Goal: Task Accomplishment & Management: Manage account settings

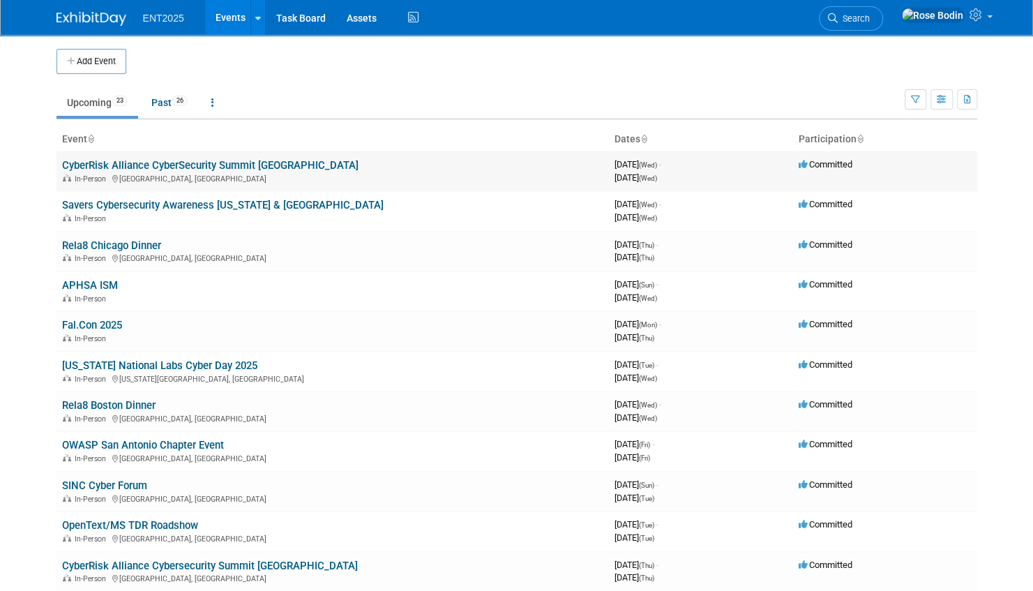
click at [102, 162] on link "CyberRisk Alliance CyberSecurity Summit [GEOGRAPHIC_DATA]" at bounding box center [210, 165] width 296 height 13
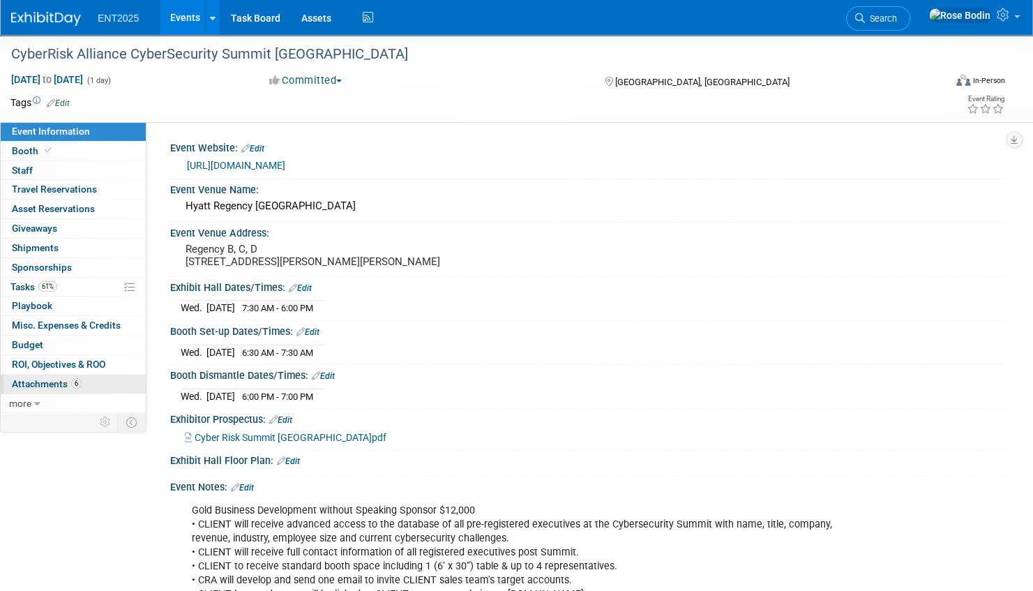
click at [94, 381] on link "6 Attachments 6" at bounding box center [73, 383] width 145 height 19
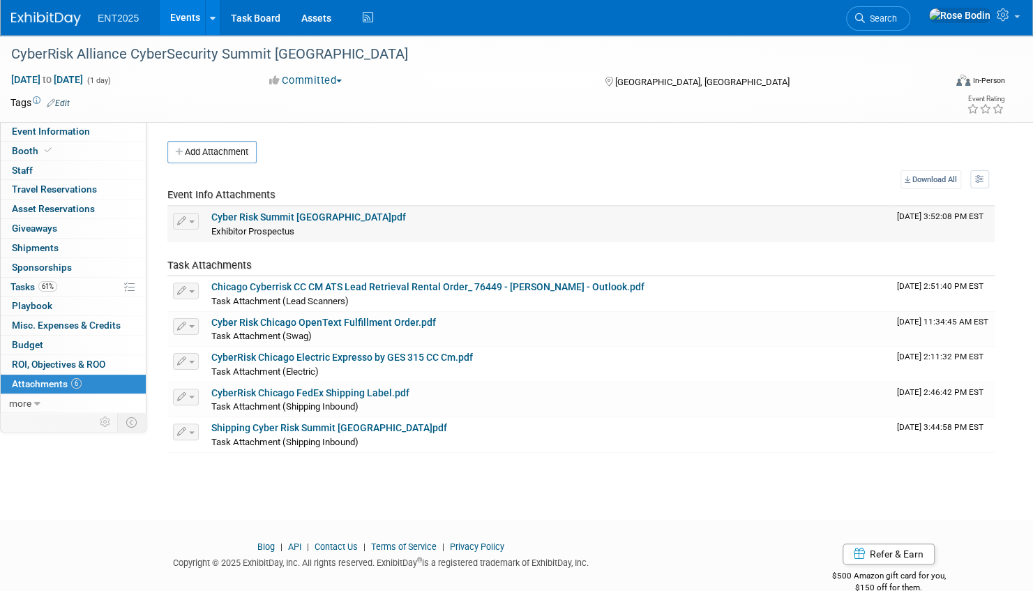
click at [314, 217] on link "Cyber Risk Summit Chicago.pdf" at bounding box center [308, 216] width 195 height 11
click at [190, 13] on link "Events" at bounding box center [185, 17] width 51 height 35
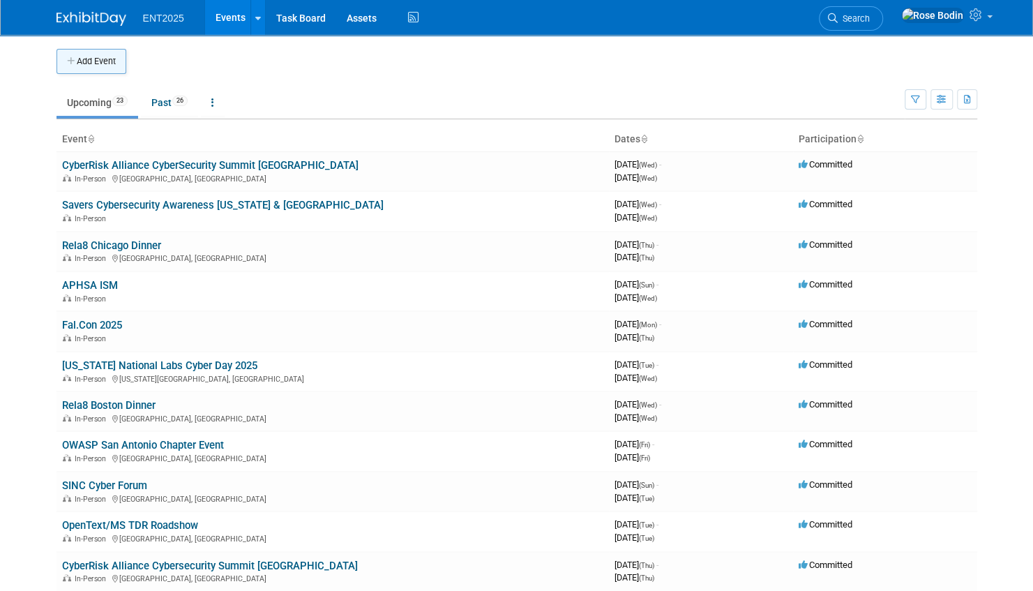
click at [96, 58] on button "Add Event" at bounding box center [91, 61] width 70 height 25
select select "8"
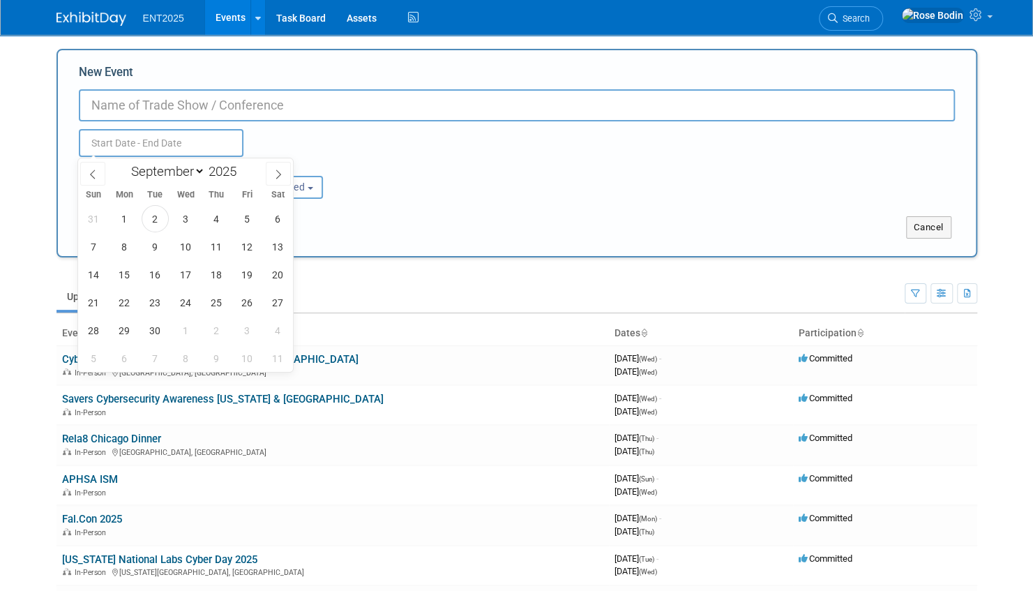
click at [137, 138] on input "text" at bounding box center [161, 143] width 165 height 28
click at [219, 272] on span "18" at bounding box center [216, 274] width 27 height 27
type input "Sep 18, 2025 to Sep 18, 2025"
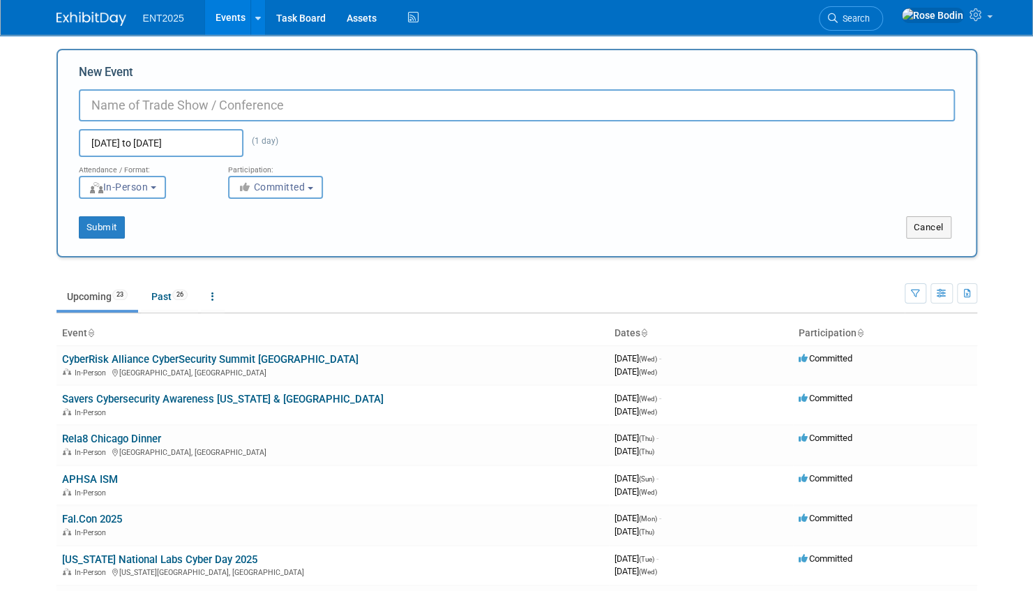
click at [132, 106] on input "New Event" at bounding box center [517, 105] width 876 height 32
type input "Southwest Classic Car"
click at [96, 225] on button "Submit" at bounding box center [102, 227] width 46 height 22
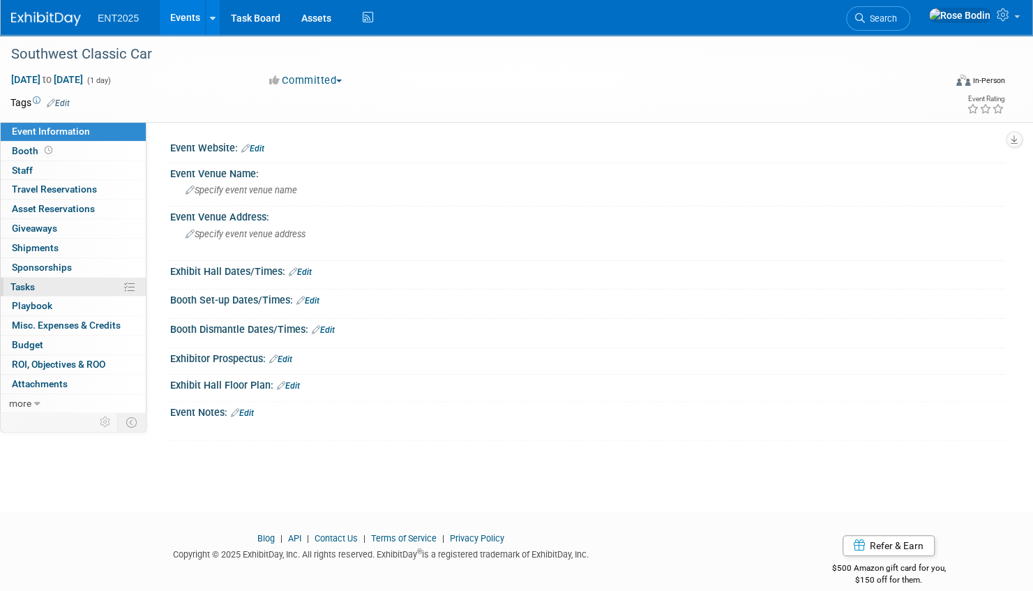
click at [82, 285] on link "0% Tasks 0%" at bounding box center [73, 287] width 145 height 19
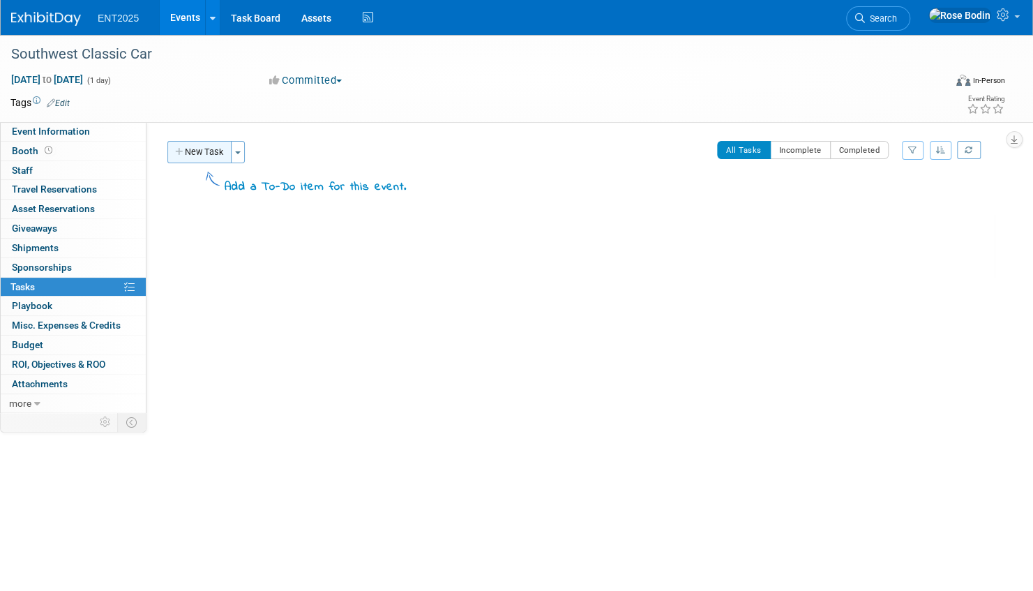
click at [197, 152] on button "New Task" at bounding box center [199, 152] width 64 height 22
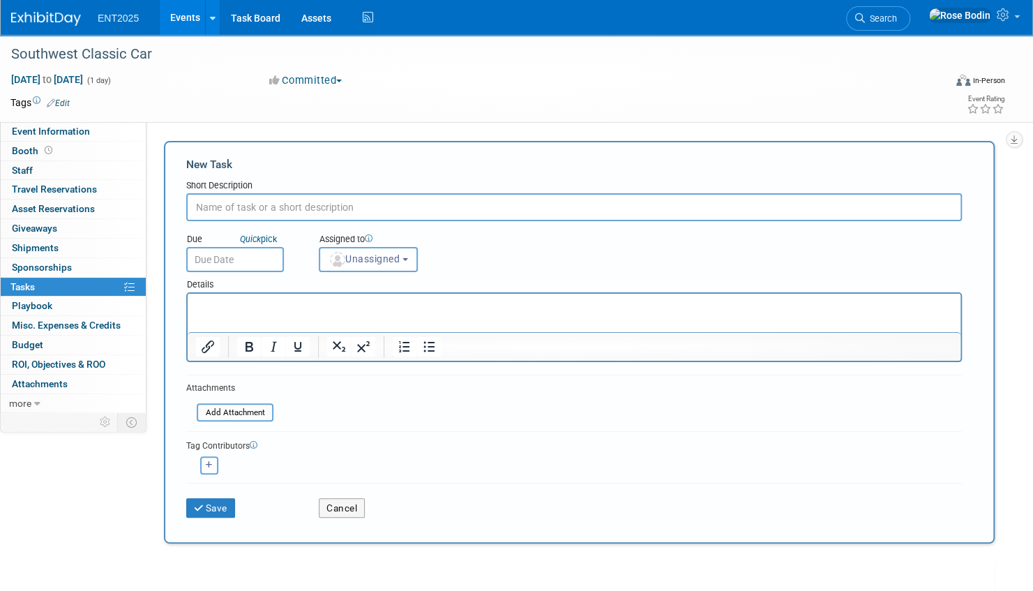
click at [229, 207] on input "text" at bounding box center [573, 207] width 775 height 28
type input "Swag"
click at [218, 301] on p "Rich Text Area. Press ALT-0 for help." at bounding box center [574, 306] width 757 height 14
click at [265, 262] on input "text" at bounding box center [235, 259] width 98 height 25
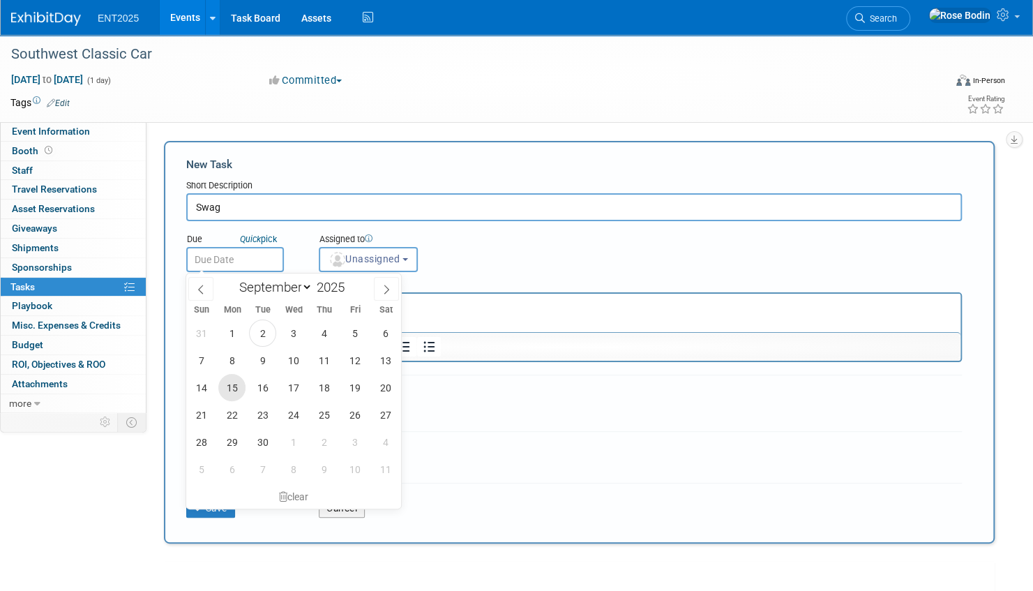
click at [237, 384] on span "15" at bounding box center [231, 387] width 27 height 27
type input "Sep 15, 2025"
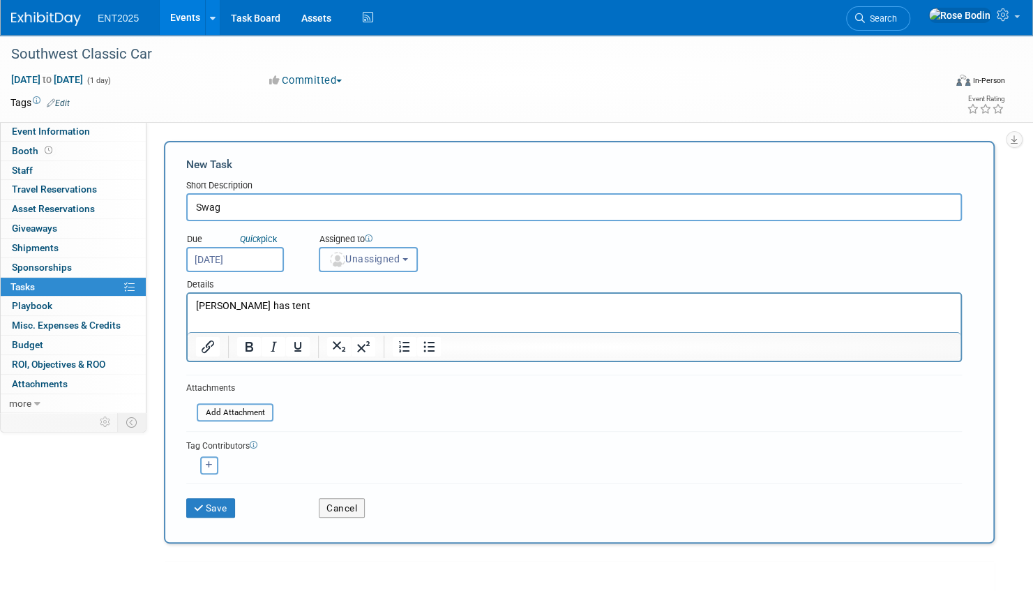
click at [398, 261] on span "Unassigned" at bounding box center [363, 258] width 71 height 11
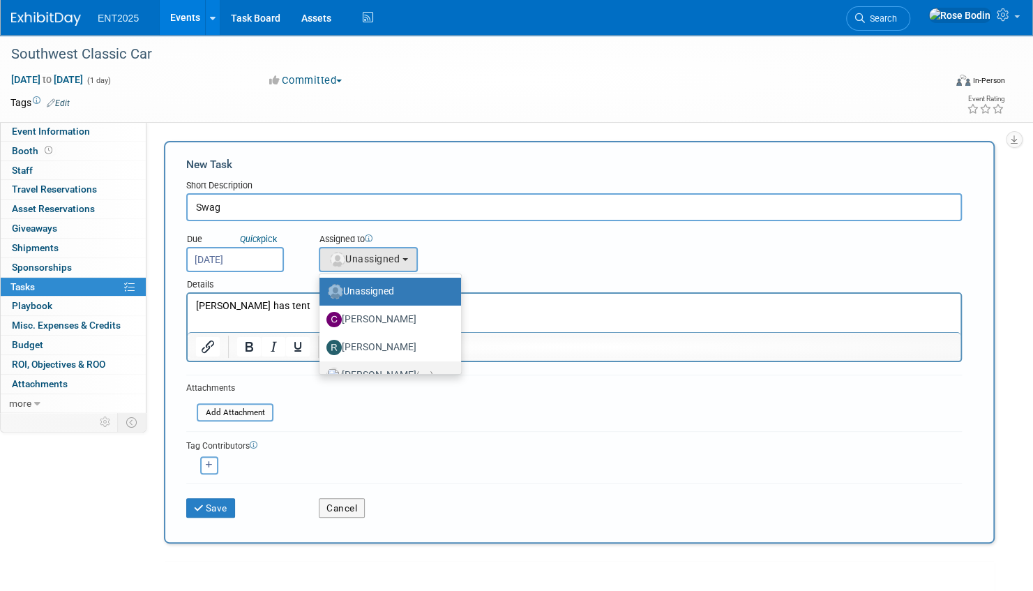
click at [384, 370] on label "Rose Bodin (me)" at bounding box center [386, 375] width 121 height 22
click at [321, 370] on input "Rose Bodin (me)" at bounding box center [316, 373] width 9 height 9
select select "fd414d53-3d64-4b99-a4d4-d4a7ab262892"
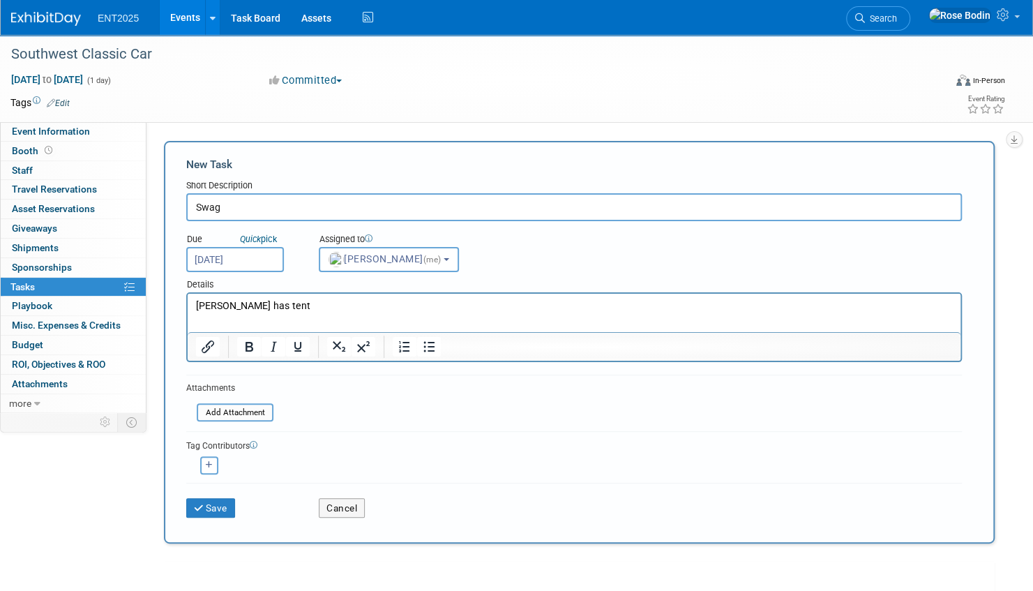
click at [278, 305] on p "Jonah has tent" at bounding box center [574, 306] width 757 height 14
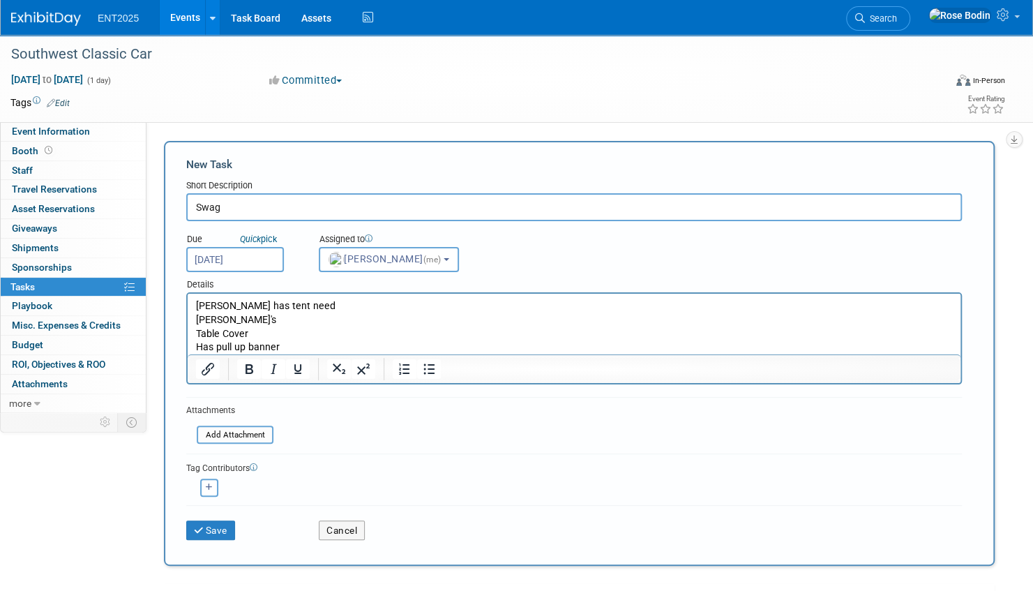
click at [247, 319] on p "Kooski's" at bounding box center [574, 320] width 757 height 14
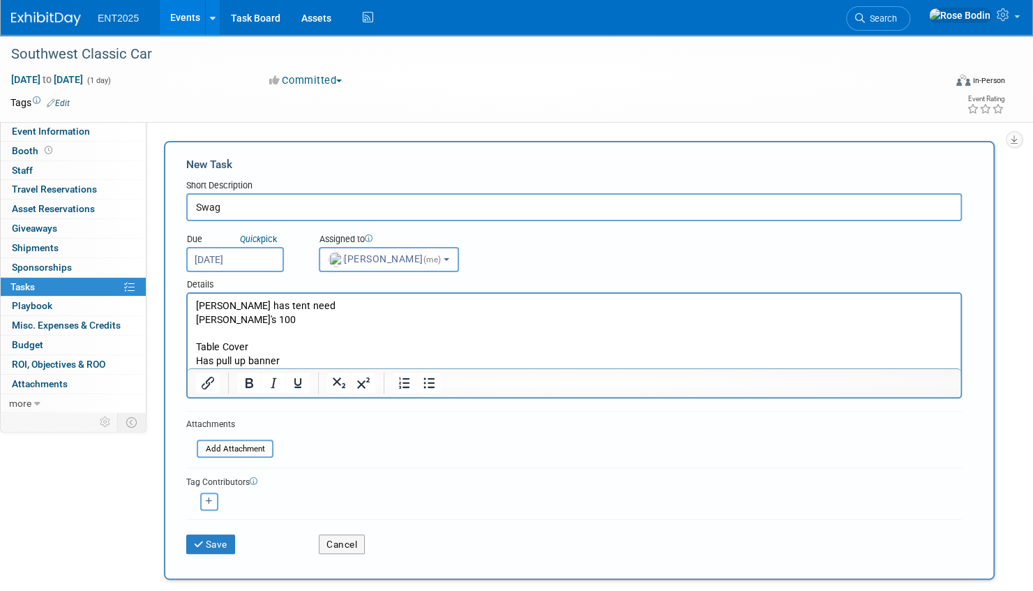
click at [271, 335] on p "Rich Text Area. Press ALT-0 for help." at bounding box center [574, 334] width 757 height 14
click at [294, 362] on p "Has pull up banner" at bounding box center [574, 361] width 757 height 14
click at [263, 347] on p "Table Cover" at bounding box center [574, 347] width 757 height 14
click at [299, 359] on p "Has pull up banner" at bounding box center [574, 361] width 757 height 14
click at [213, 499] on button "button" at bounding box center [209, 501] width 18 height 18
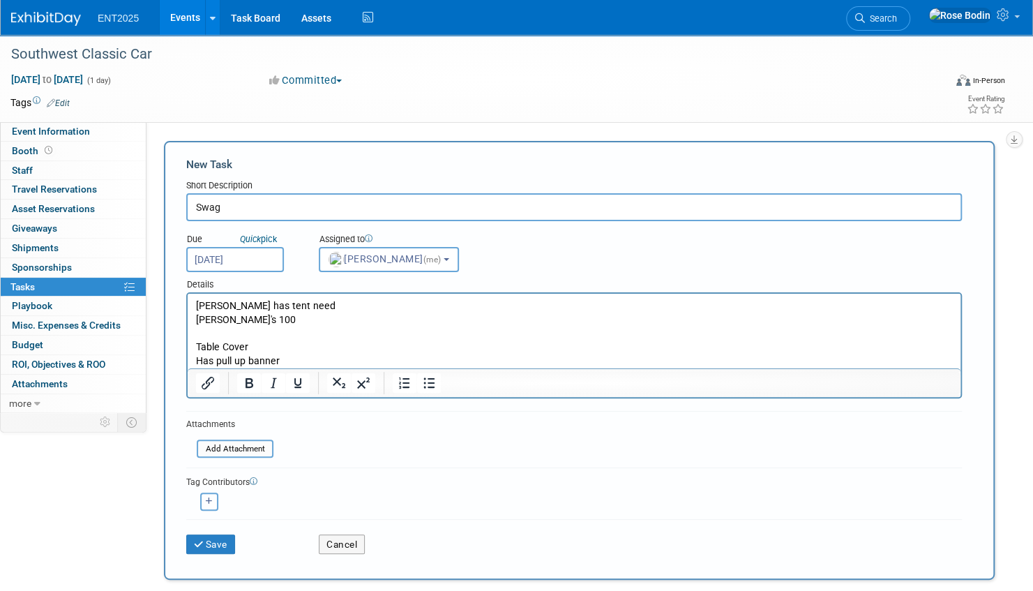
select select
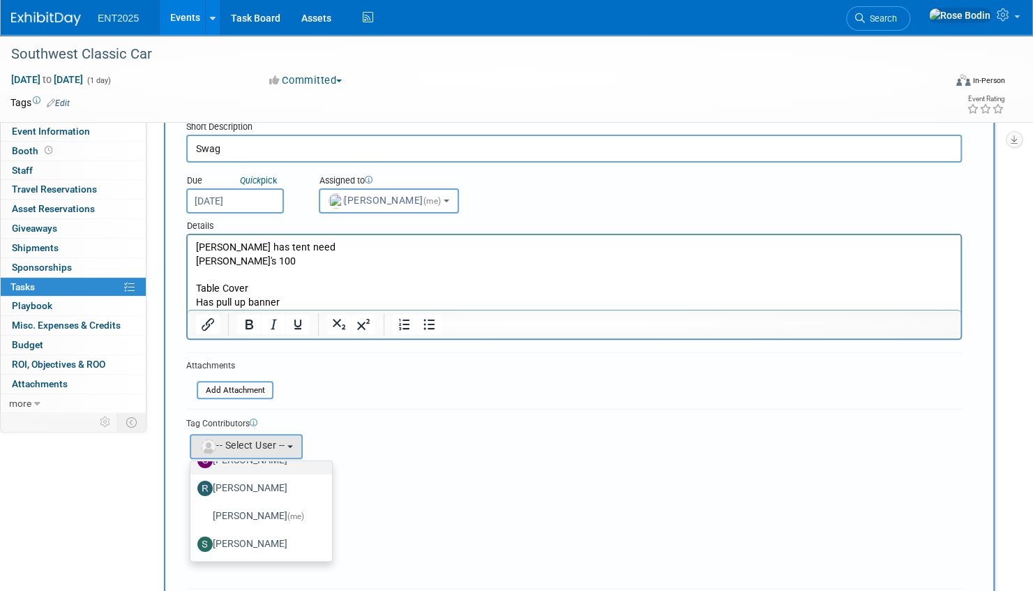
scroll to position [139, 0]
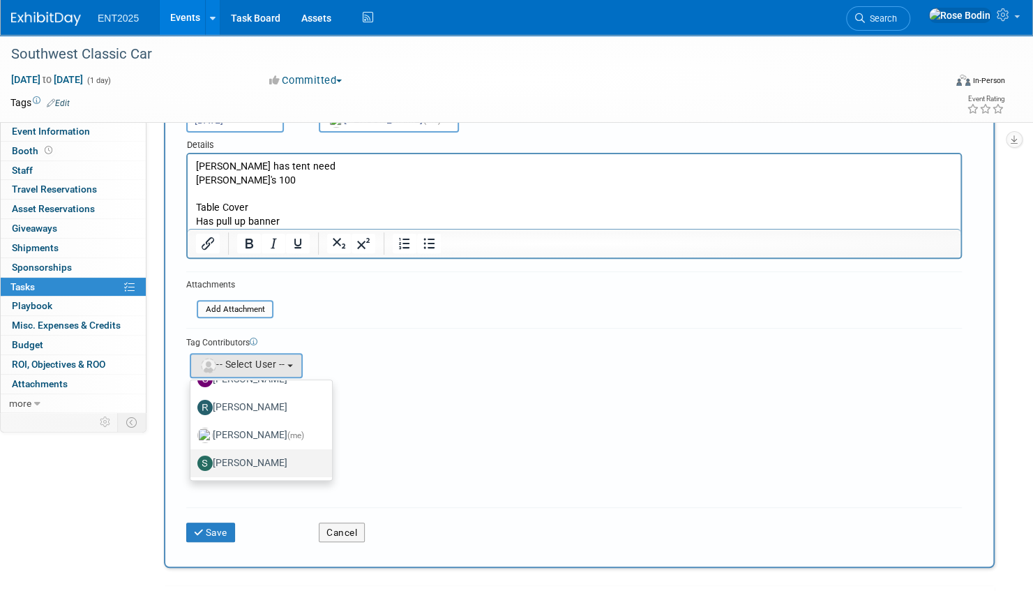
click at [260, 460] on label "Stephanie Silva" at bounding box center [257, 463] width 121 height 22
click at [192, 460] on input "Stephanie Silva" at bounding box center [187, 461] width 9 height 9
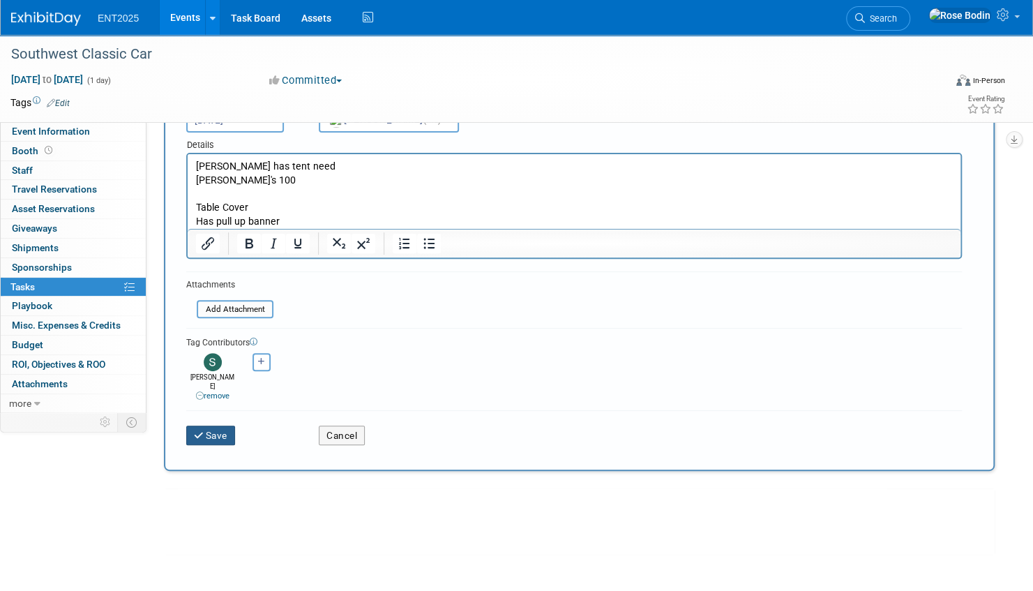
click at [218, 425] on button "Save" at bounding box center [210, 435] width 49 height 20
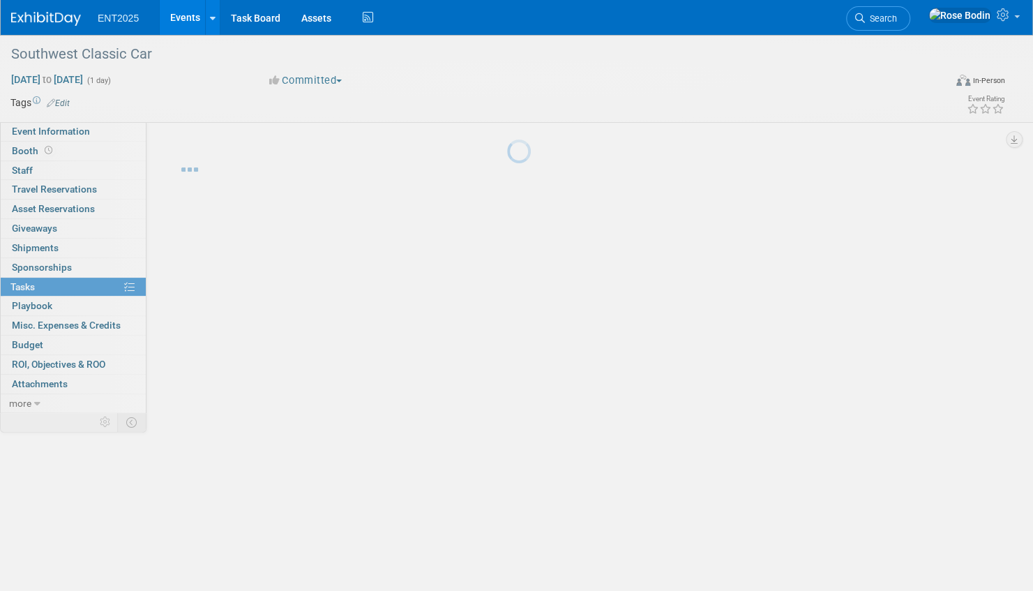
scroll to position [0, 0]
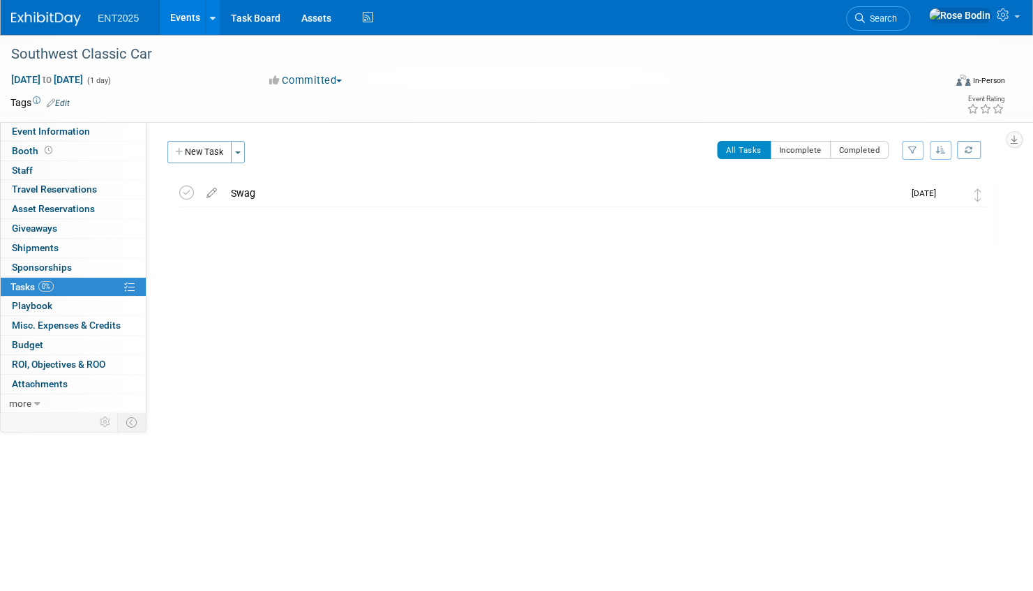
click at [247, 193] on div "Swag" at bounding box center [563, 193] width 679 height 24
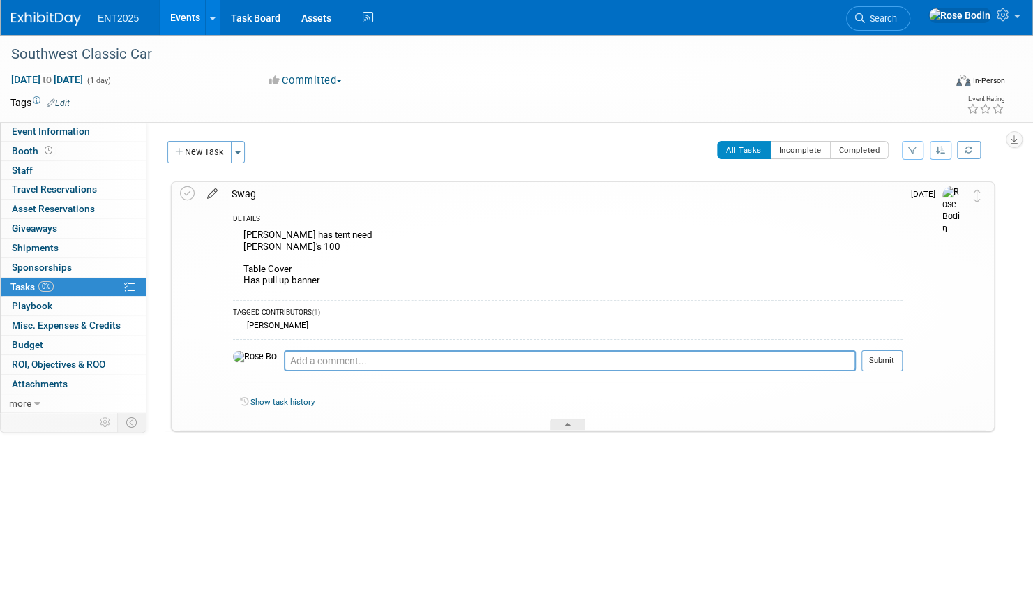
click at [213, 191] on icon at bounding box center [212, 190] width 24 height 17
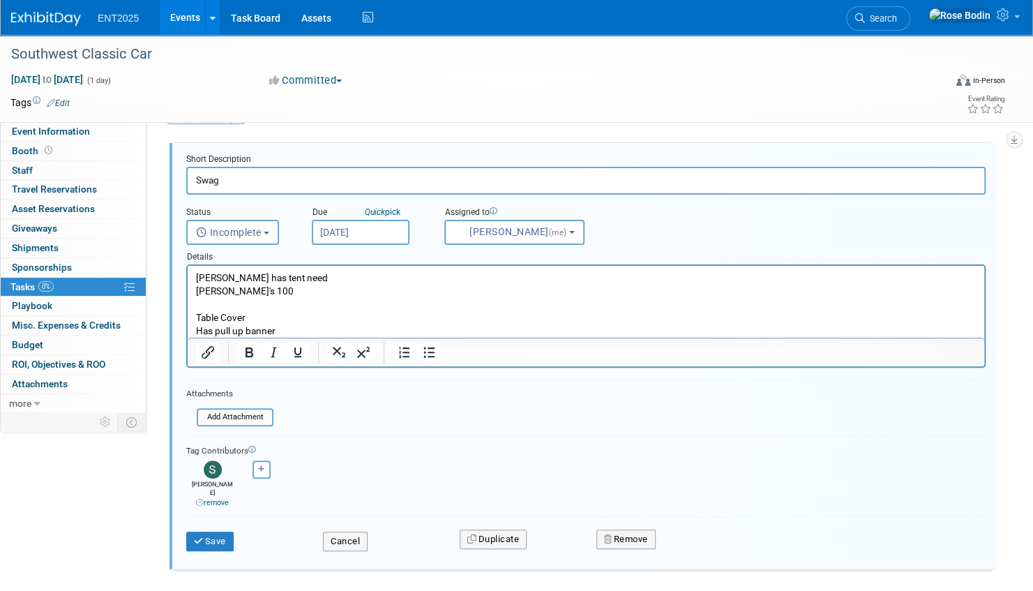
scroll to position [70, 0]
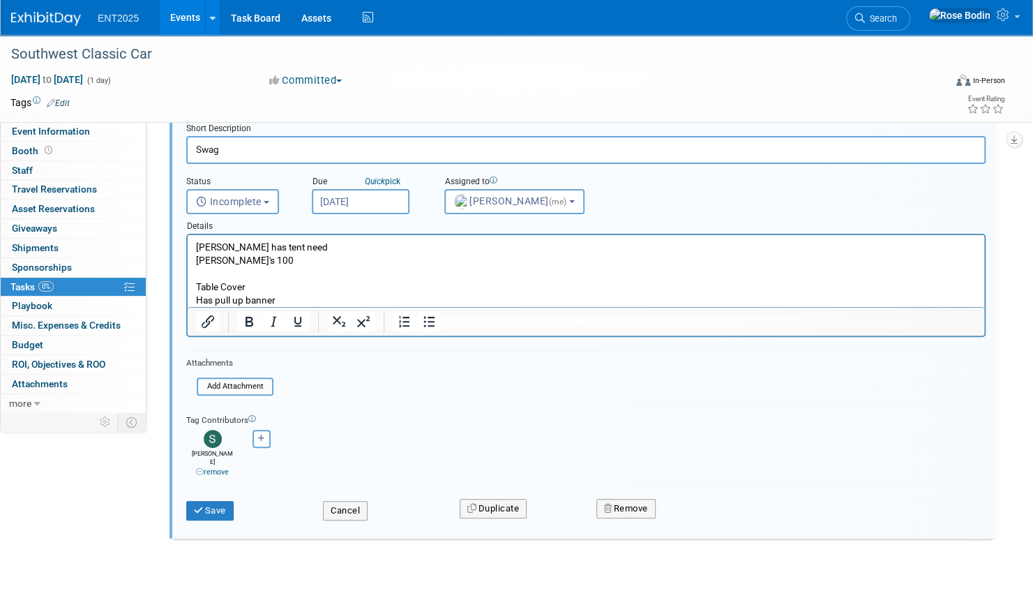
click at [289, 298] on p "Jonah has tent need Kooski's 100 Table Cover Has pull up banner" at bounding box center [586, 274] width 780 height 66
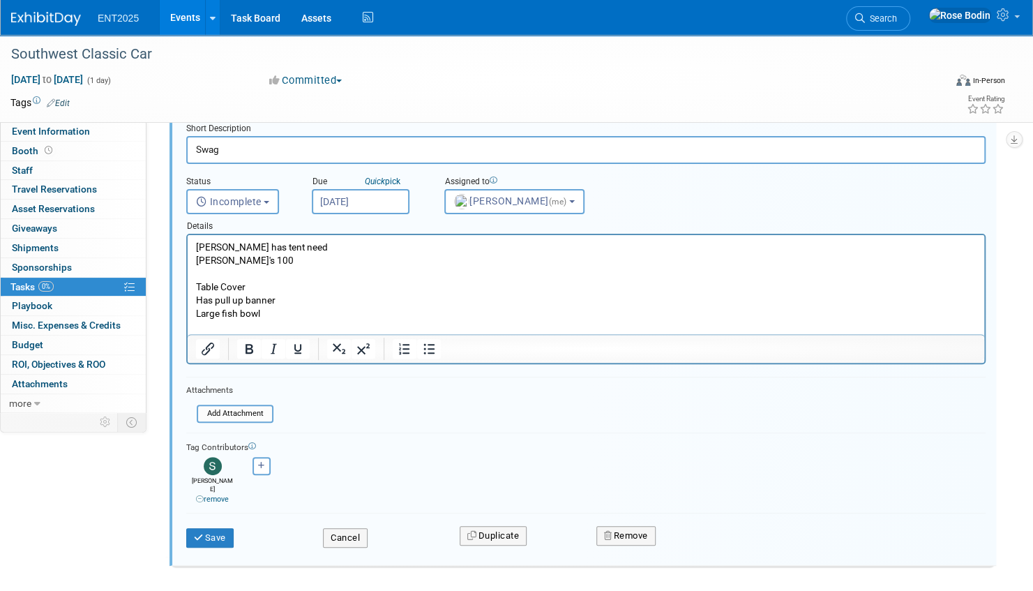
click at [287, 315] on p "Large fish bowl" at bounding box center [586, 313] width 780 height 13
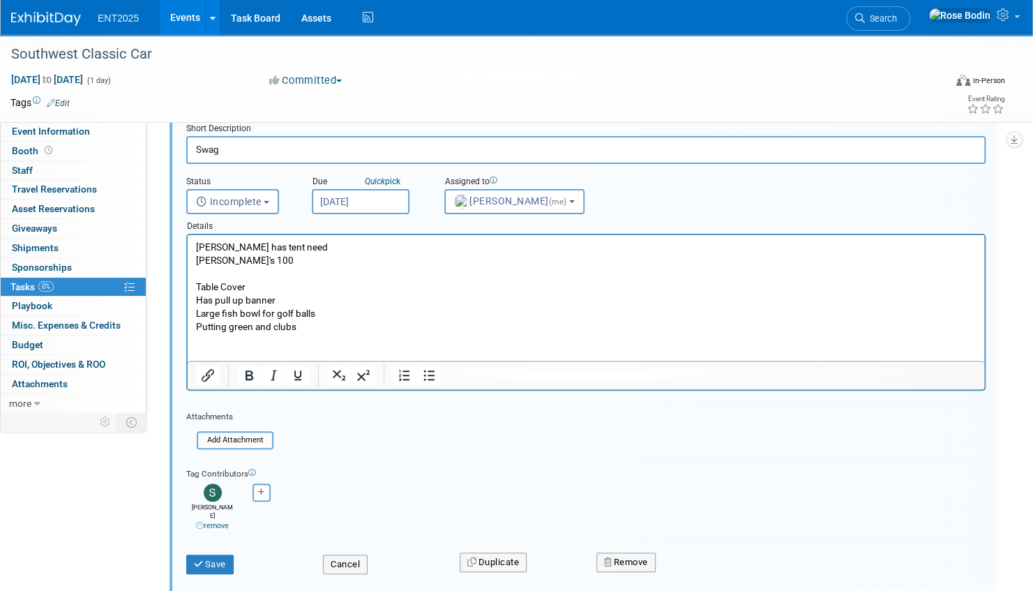
click at [338, 273] on p "Jonah has tent need Kooski's 100 Table Cover Has pull up banner" at bounding box center [586, 274] width 780 height 66
click at [340, 295] on p "Jonah has tent need Kooski's 100 Table Cover Has pull up banner" at bounding box center [586, 274] width 780 height 66
click at [342, 303] on p "Jonah has tent need Kooski's 100 Table Cover Has pull up banner" at bounding box center [586, 274] width 780 height 66
click at [347, 314] on p "Large fish bowl for golf balls" at bounding box center [586, 313] width 780 height 13
click at [318, 328] on p "Putting green and clubs" at bounding box center [586, 326] width 780 height 13
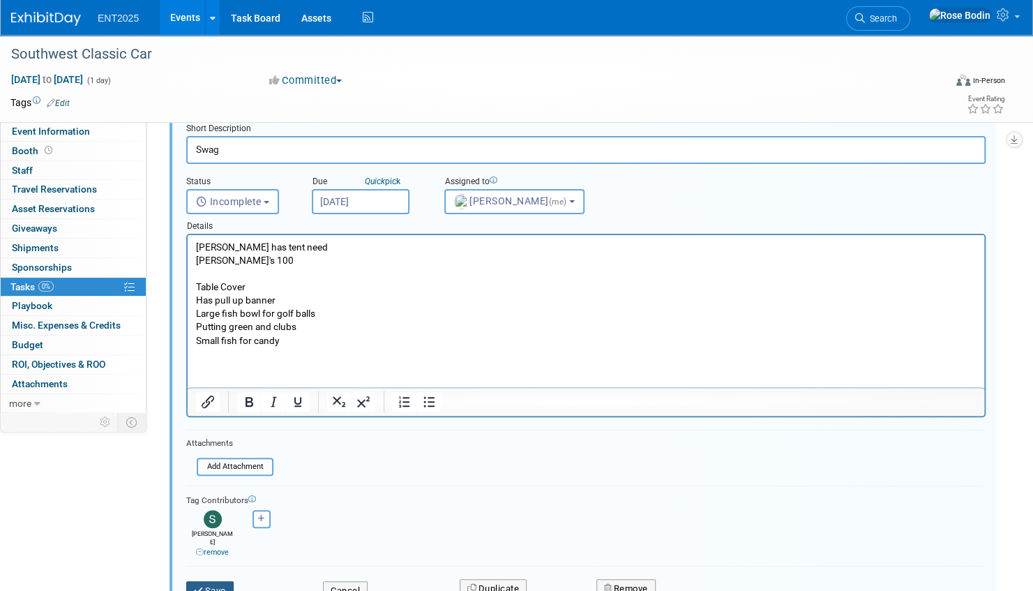
click at [213, 581] on button "Save" at bounding box center [209, 591] width 47 height 20
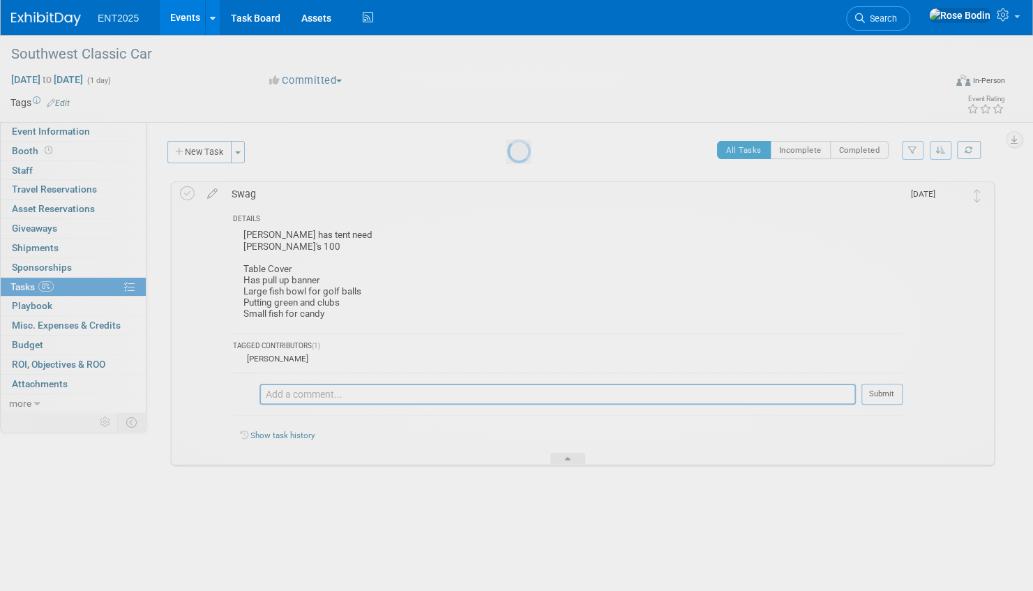
scroll to position [0, 0]
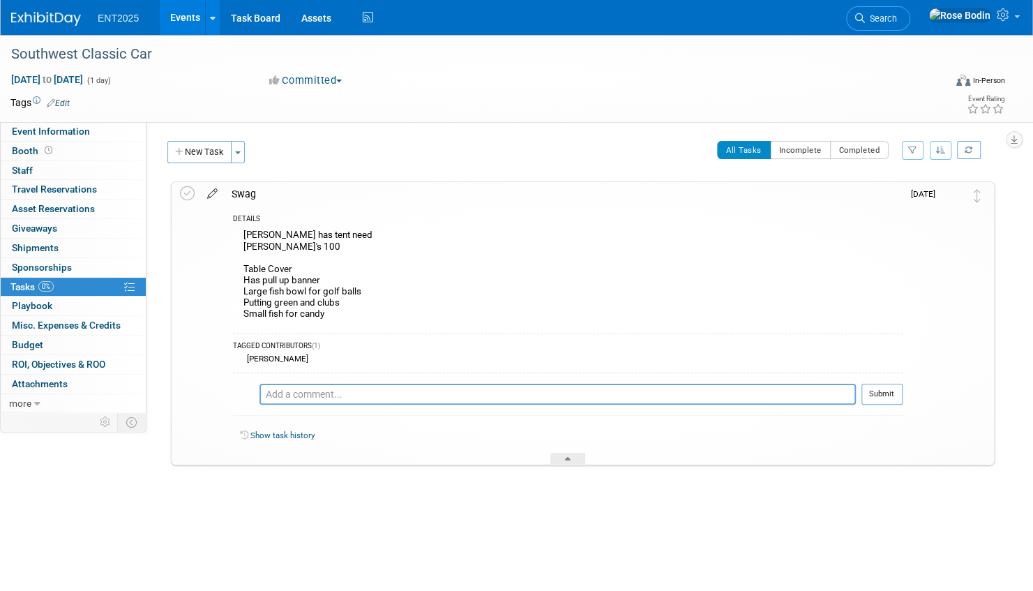
click at [212, 192] on icon at bounding box center [212, 190] width 24 height 17
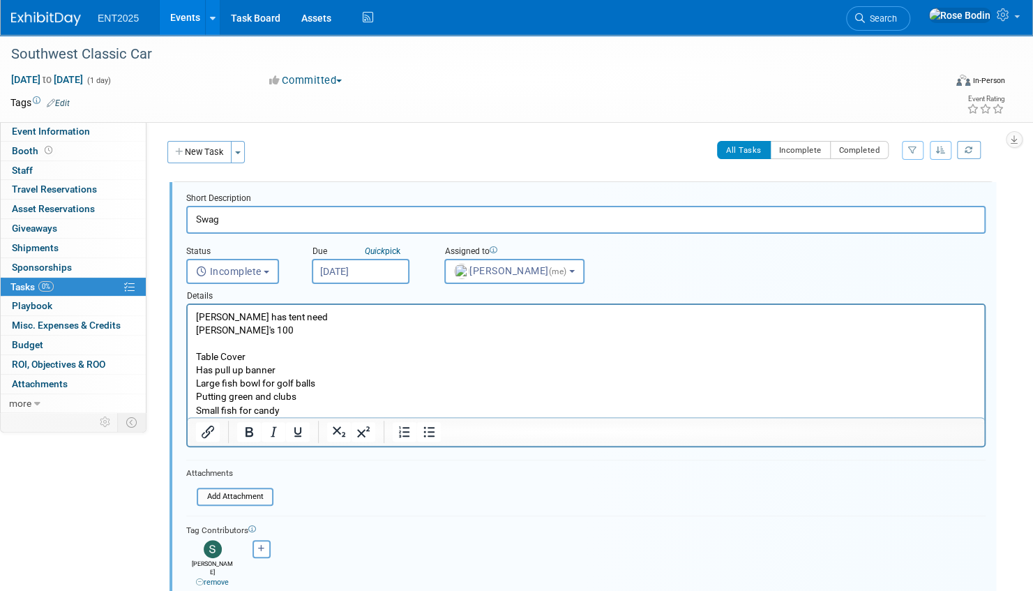
click at [305, 407] on p "Jonah has tent need Kooski's 100 Table Cover Has pull up banner Large fish bowl…" at bounding box center [586, 363] width 780 height 107
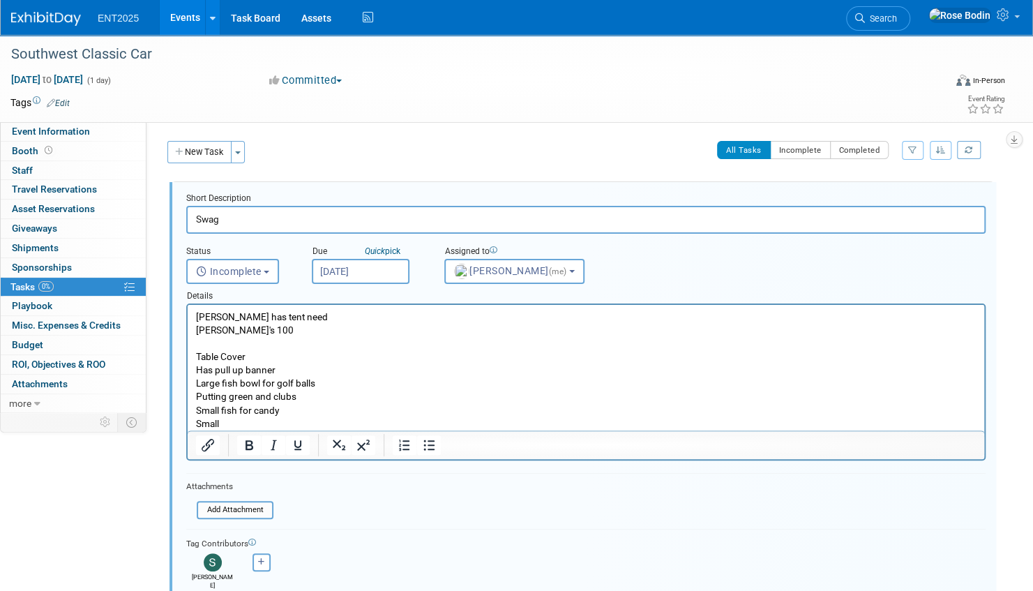
click at [321, 400] on p "Jonah has tent need Kooski's 100 Table Cover Has pull up banner Large fish bowl…" at bounding box center [586, 363] width 780 height 107
click at [319, 400] on p "Jonah has tent need Kooski's 100 Table Cover Has pull up banner Large fish bowl…" at bounding box center [586, 363] width 780 height 107
click at [289, 412] on p "Small fish for candy" at bounding box center [586, 410] width 780 height 13
click at [237, 424] on p "Small" at bounding box center [586, 423] width 780 height 13
drag, startPoint x: 331, startPoint y: 396, endPoint x: 296, endPoint y: 402, distance: 35.4
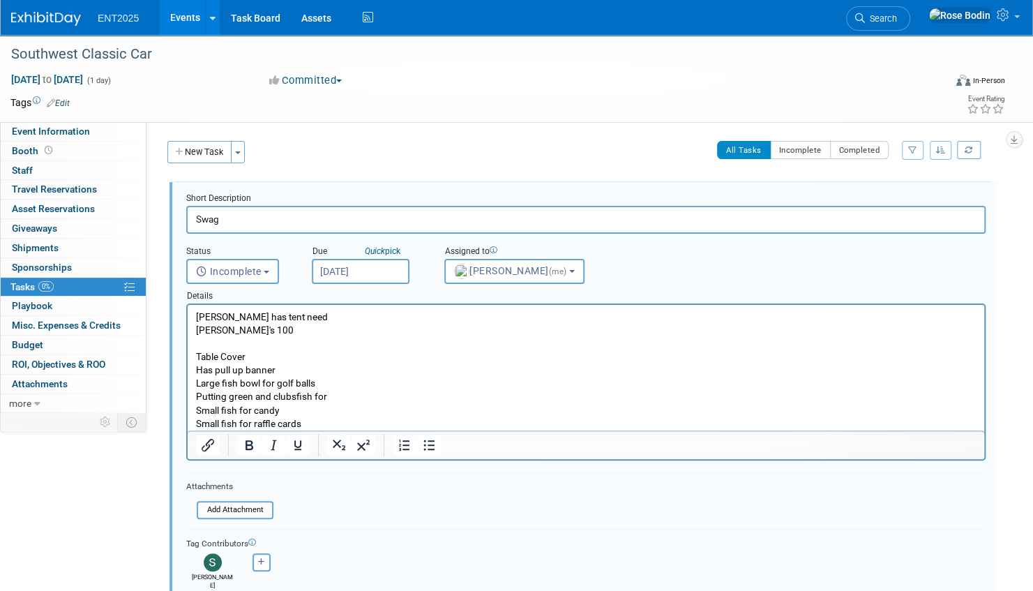
click at [296, 402] on p "Jonah has tent need Kooski's 100 Table Cover Has pull up banner Large fish bowl…" at bounding box center [586, 356] width 780 height 93
click at [333, 406] on p "Small fish for candy" at bounding box center [586, 410] width 780 height 13
drag, startPoint x: 289, startPoint y: 370, endPoint x: 197, endPoint y: 368, distance: 92.1
click at [197, 368] on p "Jonah has tent need Kooski's 100 Table Cover Has pull up banner Large fish bowl…" at bounding box center [586, 356] width 780 height 93
copy p "Has pull up banner"
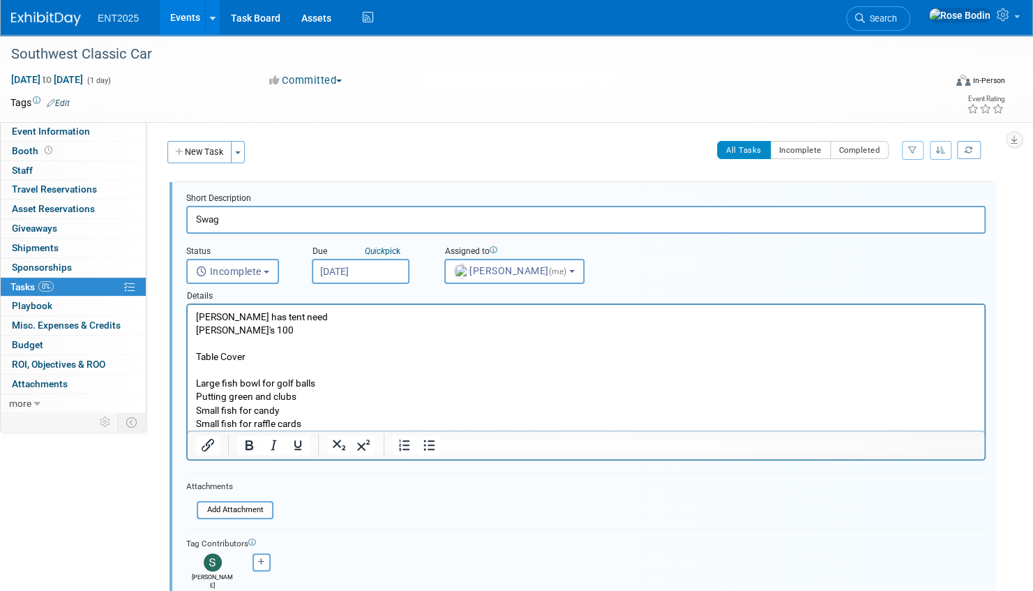
click at [298, 318] on p "Jonah has tent need Kooski's 100 Table Cover Large fish bowl for golf balls Put…" at bounding box center [586, 356] width 780 height 93
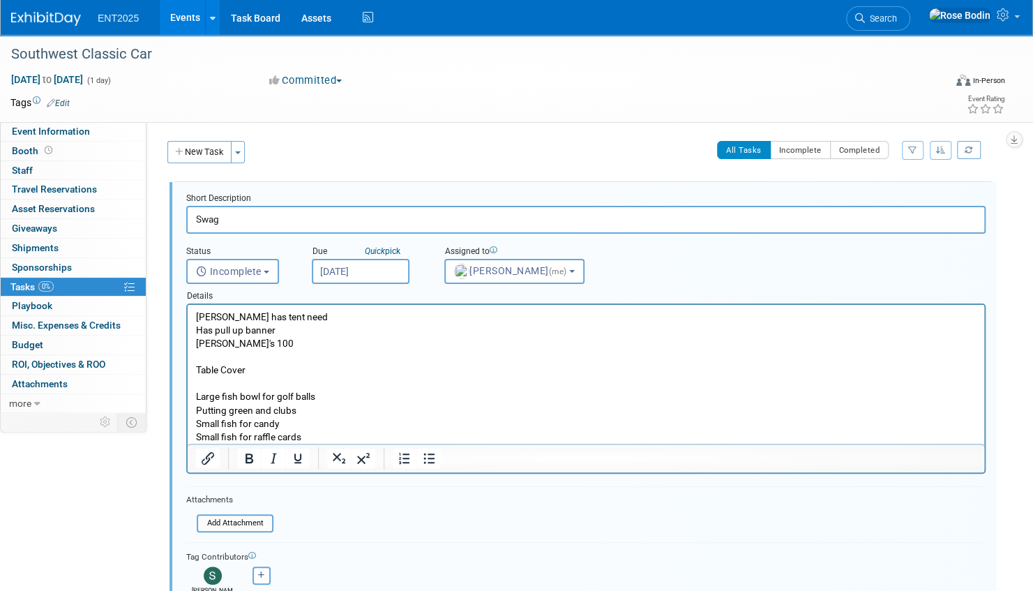
click at [302, 328] on p "Has pull up banner Kooski's 100 Table Cover Large fish bowl for golf balls Putt…" at bounding box center [586, 370] width 780 height 93
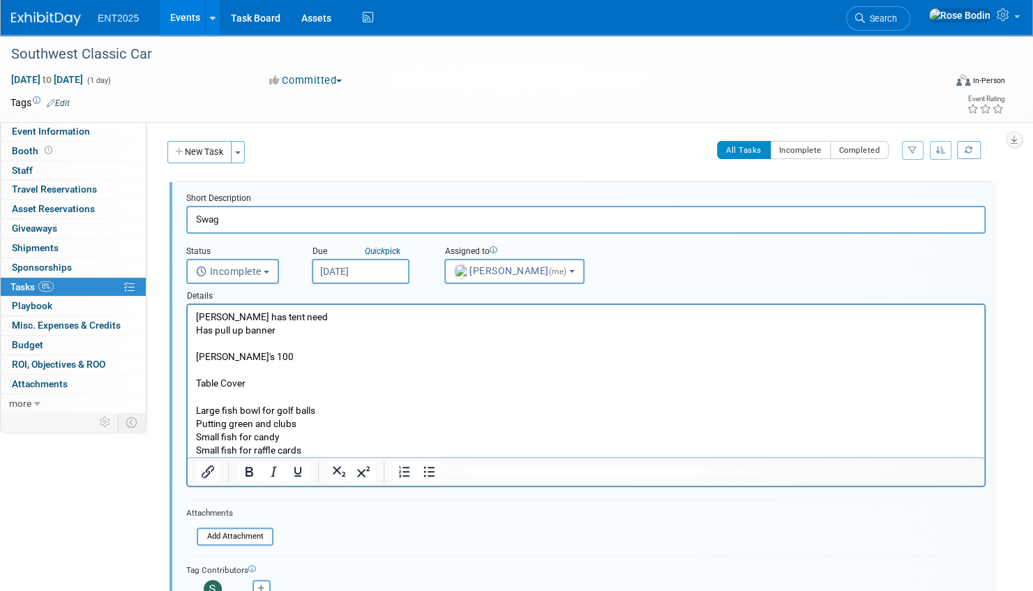
click at [201, 395] on p "Kooski's 100 Table Cover Large fish bowl for golf balls Putting green and clubs" at bounding box center [586, 383] width 780 height 93
click at [447, 427] on p "Kooski's 100 Table Cover Pens Large fish bowl for golf balls Putting green and …" at bounding box center [586, 383] width 780 height 93
click at [112, 131] on link "Event Information" at bounding box center [73, 131] width 145 height 19
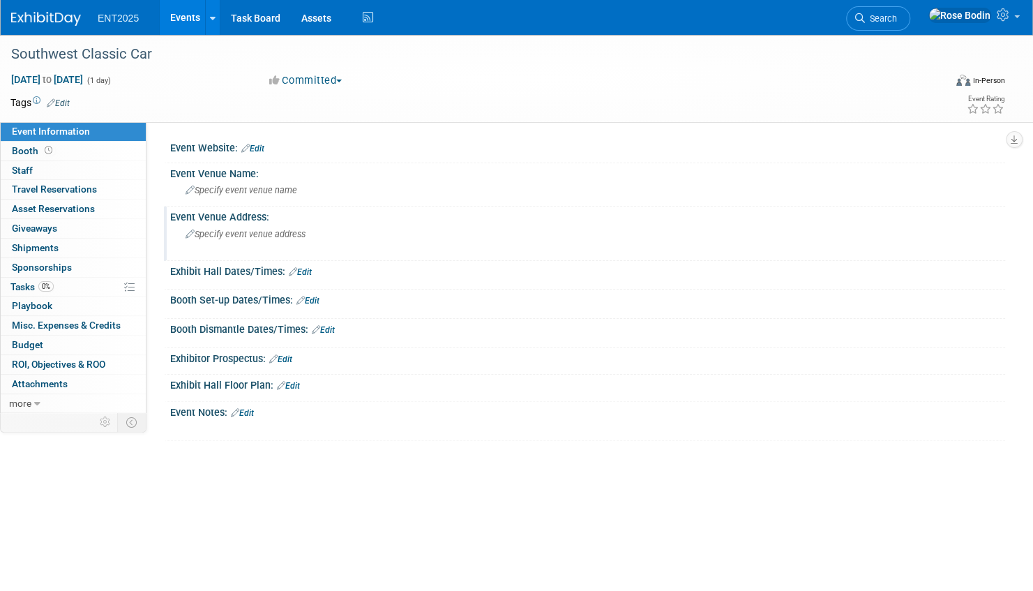
click at [190, 235] on icon at bounding box center [189, 234] width 9 height 9
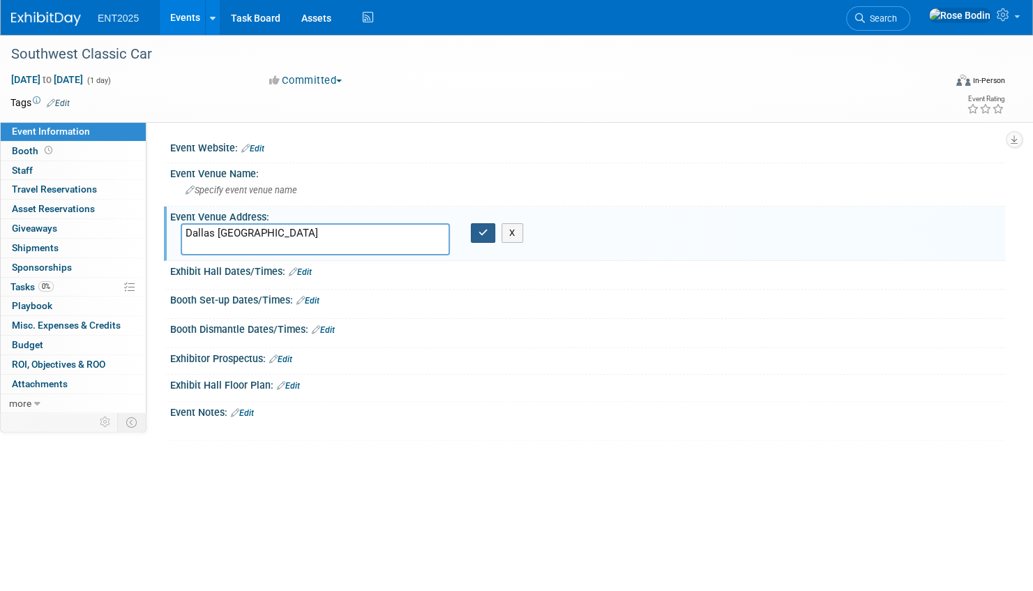
type textarea "Dallas TX"
click at [487, 231] on button "button" at bounding box center [483, 233] width 25 height 20
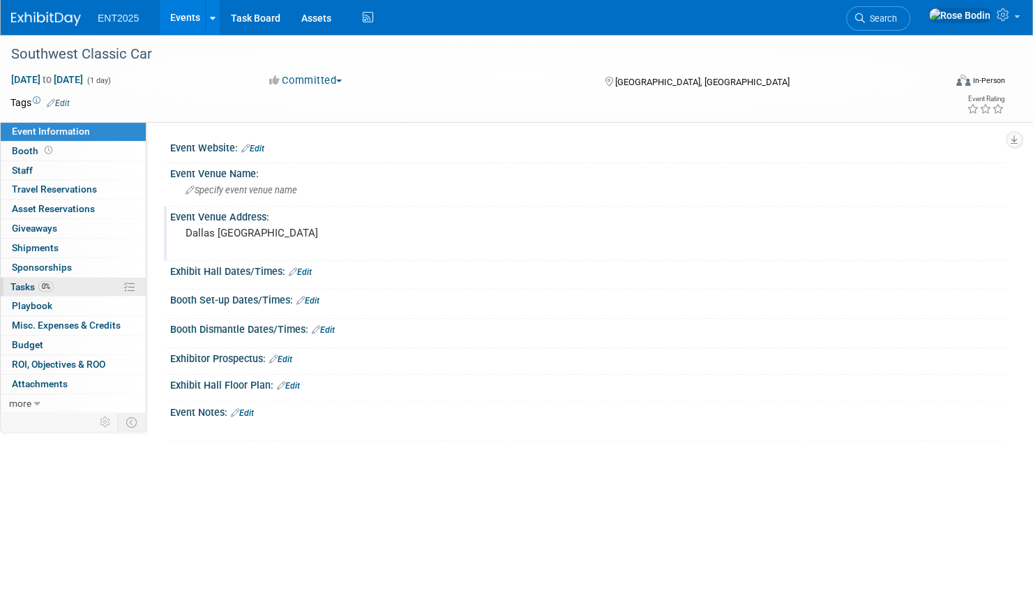
click at [92, 286] on link "0% Tasks 0%" at bounding box center [73, 287] width 145 height 19
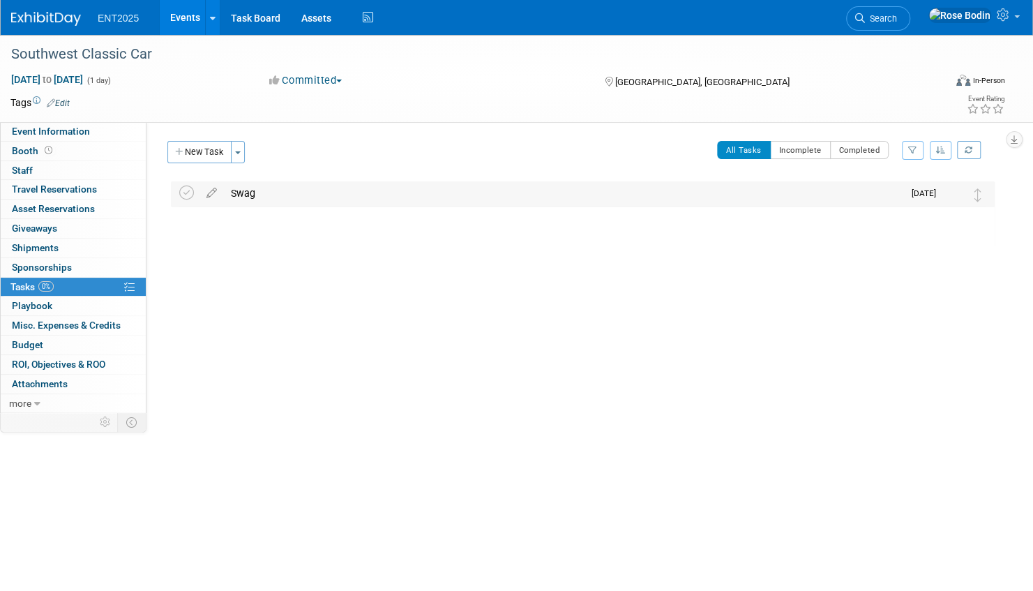
click at [290, 190] on div "Swag" at bounding box center [563, 193] width 679 height 24
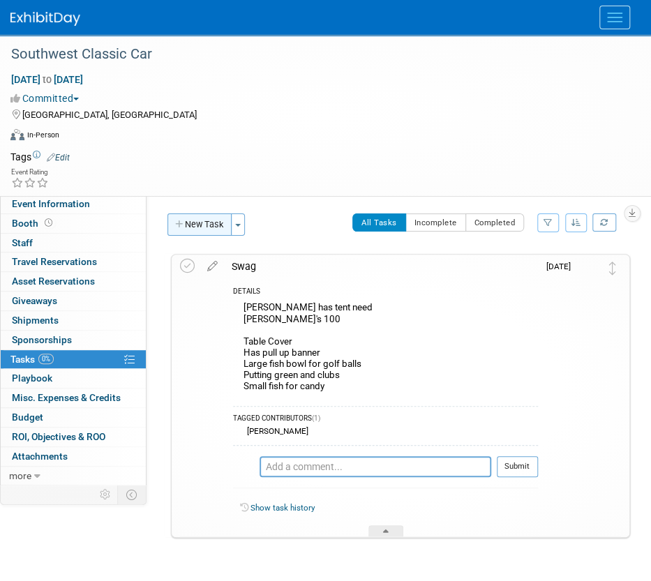
click at [204, 221] on button "New Task" at bounding box center [199, 224] width 64 height 22
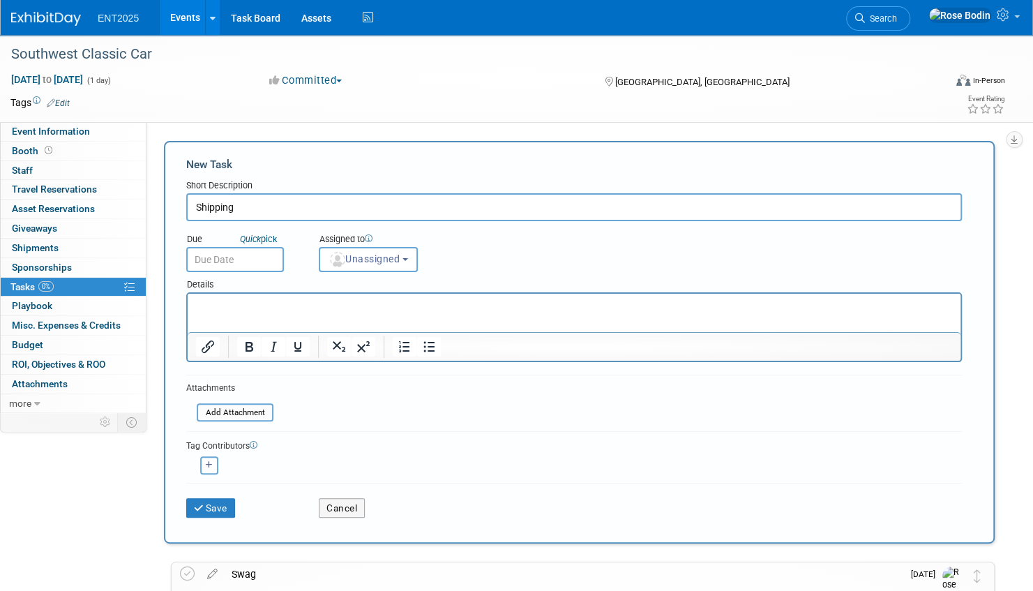
type input "Shipping"
click at [253, 303] on p "Rich Text Area. Press ALT-0 for help." at bounding box center [574, 306] width 757 height 14
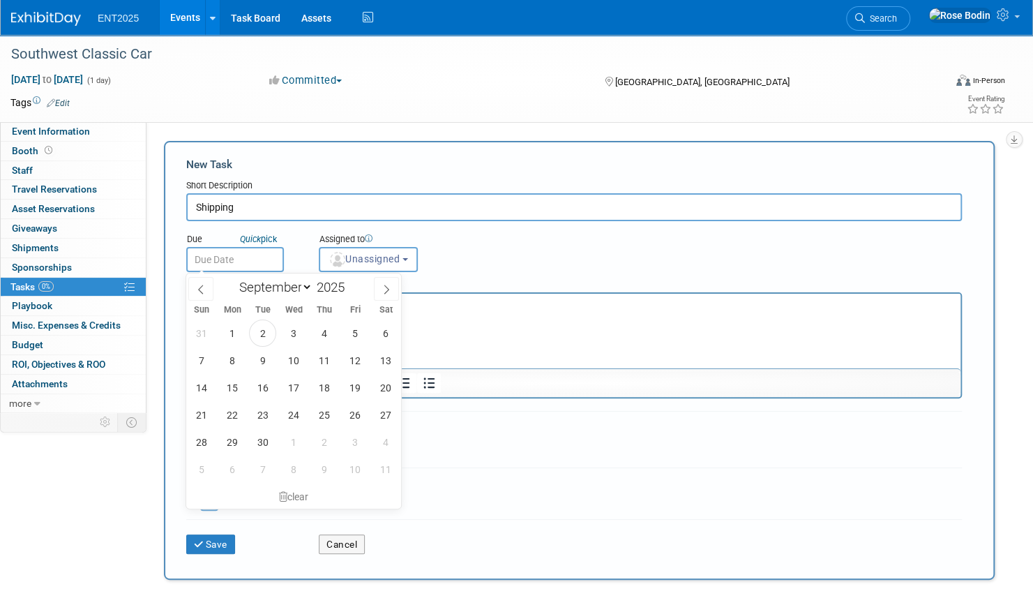
click at [271, 259] on input "text" at bounding box center [235, 259] width 98 height 25
click at [233, 381] on span "15" at bounding box center [231, 387] width 27 height 27
type input "Sep 15, 2025"
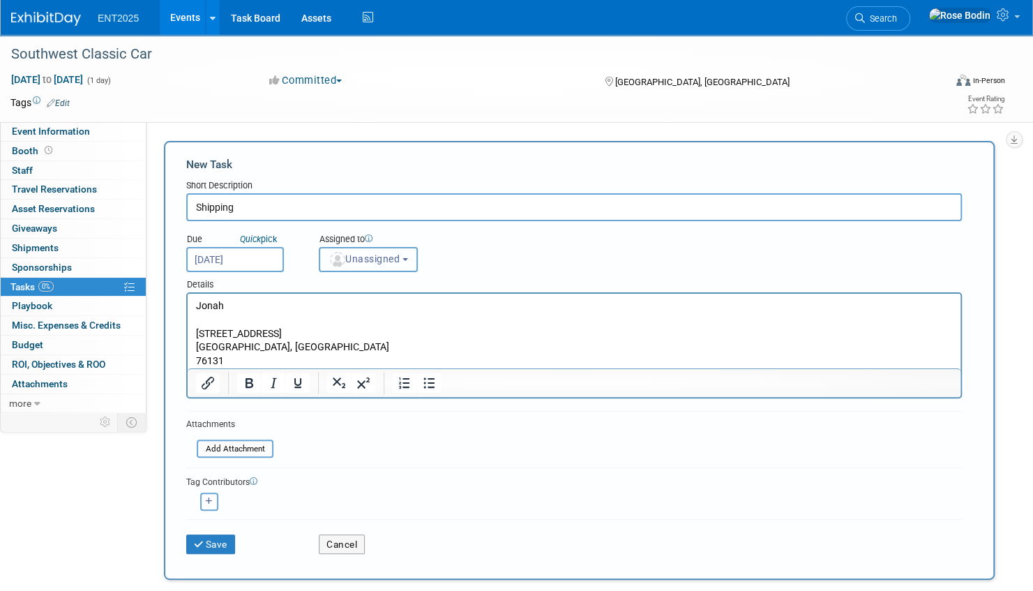
click at [385, 262] on span "Unassigned" at bounding box center [363, 258] width 71 height 11
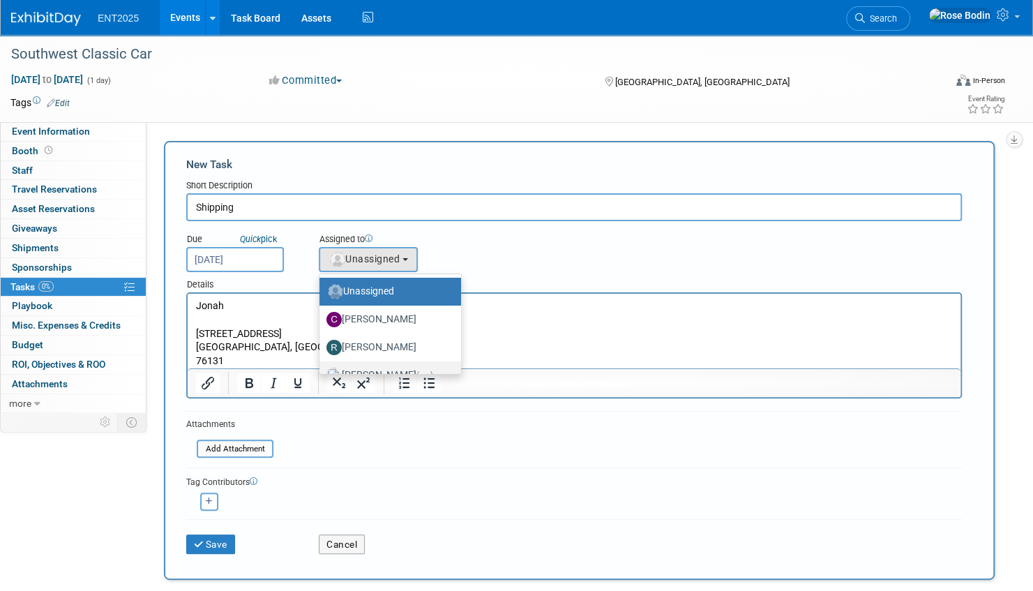
click at [396, 366] on label "Rose Bodin (me)" at bounding box center [386, 375] width 121 height 22
click at [321, 369] on input "Rose Bodin (me)" at bounding box center [316, 373] width 9 height 9
select select "fd414d53-3d64-4b99-a4d4-d4a7ab262892"
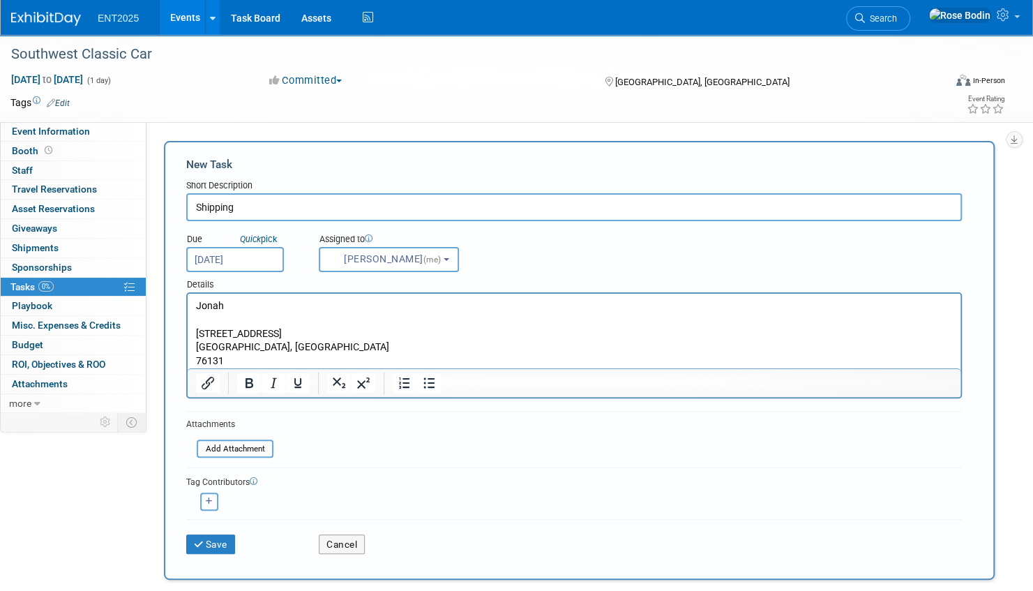
click at [207, 496] on button "button" at bounding box center [209, 501] width 18 height 18
select select
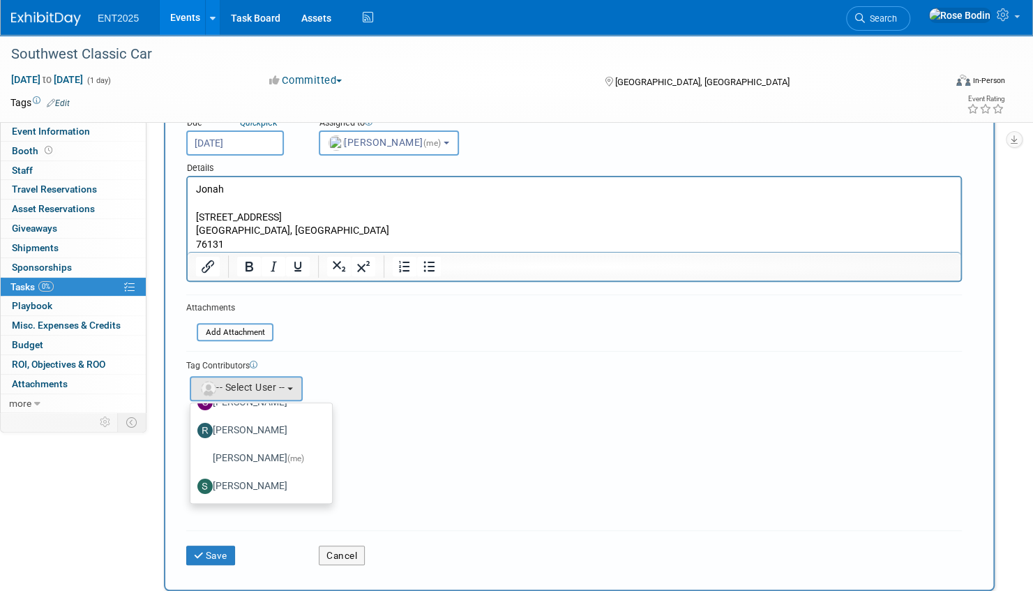
scroll to position [139, 0]
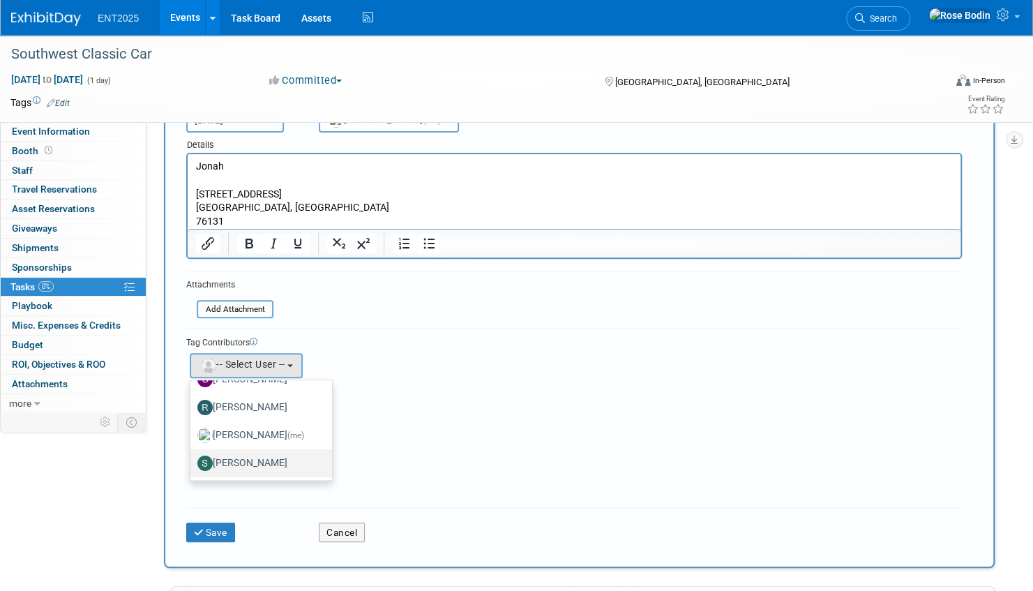
click at [255, 457] on label "Stephanie Silva" at bounding box center [257, 463] width 121 height 22
click at [192, 457] on input "Stephanie Silva" at bounding box center [187, 461] width 9 height 9
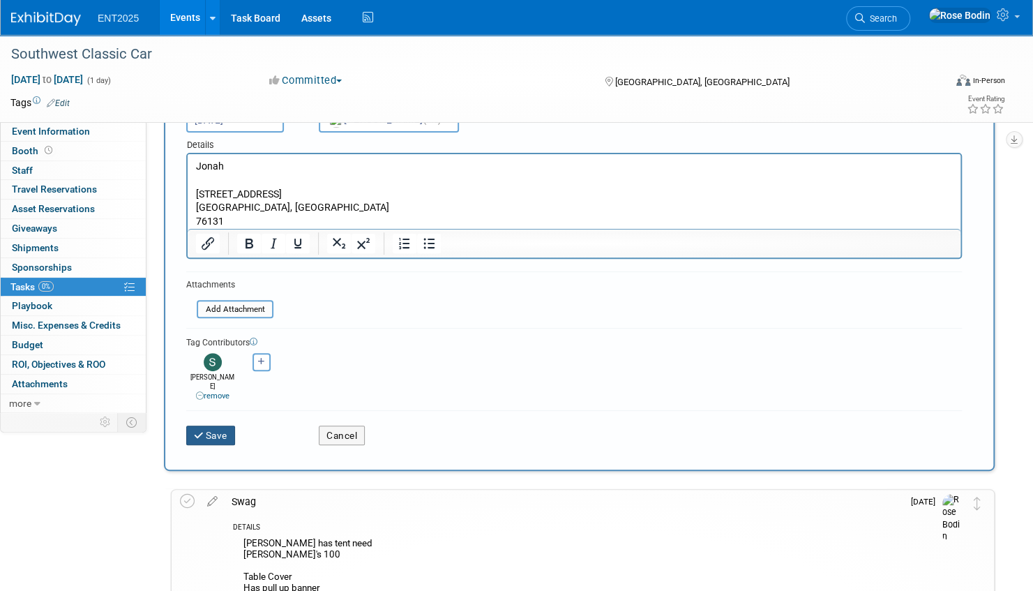
click at [221, 425] on button "Save" at bounding box center [210, 435] width 49 height 20
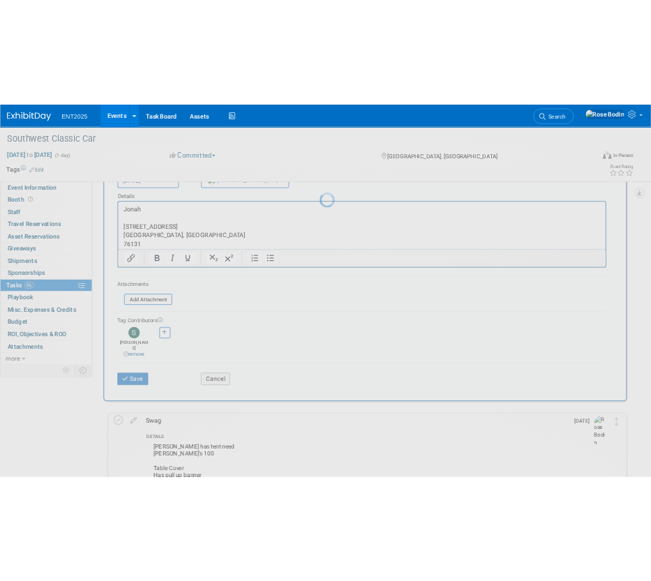
scroll to position [0, 0]
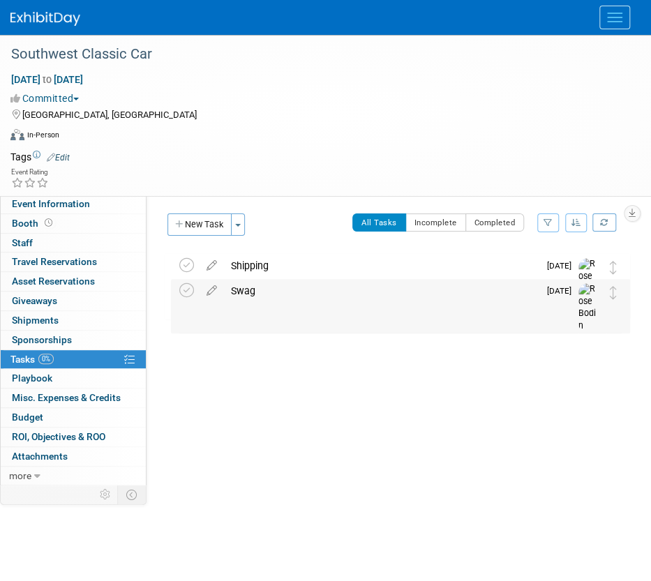
click at [285, 289] on div "Swag" at bounding box center [381, 291] width 314 height 24
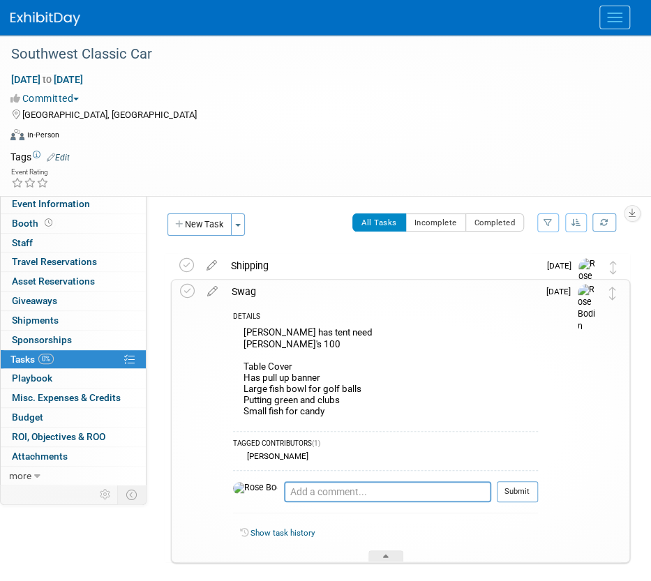
click at [418, 352] on div "Jonah has tent need Kooski's 100 Table Cover Has pull up banner Large fish bowl…" at bounding box center [385, 374] width 305 height 100
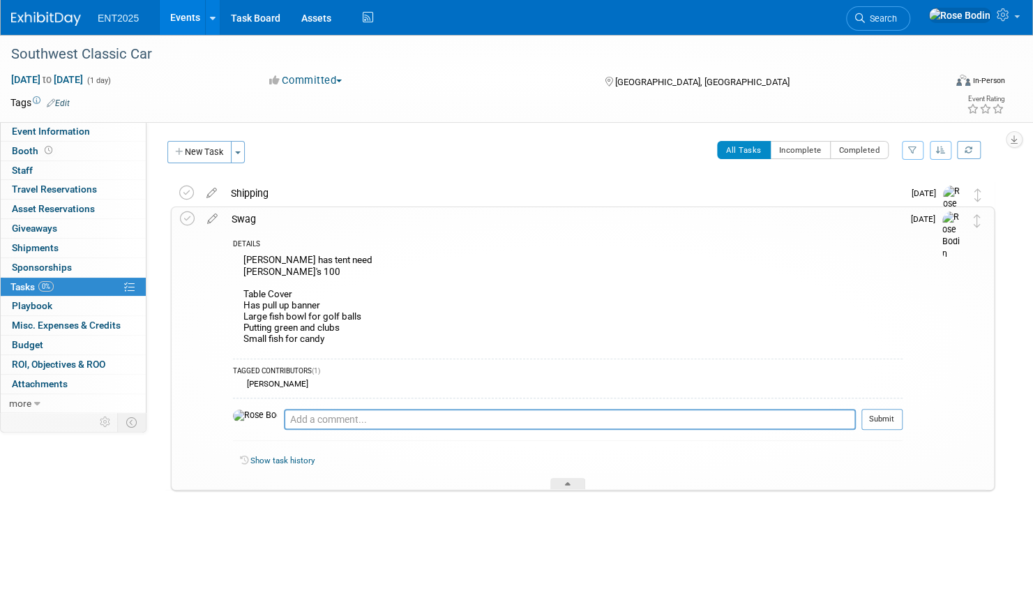
click at [308, 275] on div "Jonah has tent need Kooski's 100 Table Cover Has pull up banner Large fish bowl…" at bounding box center [567, 301] width 669 height 100
click at [300, 269] on div "Jonah has tent need Kooski's 100 Table Cover Has pull up banner Large fish bowl…" at bounding box center [567, 301] width 669 height 100
click at [213, 218] on icon at bounding box center [212, 215] width 24 height 17
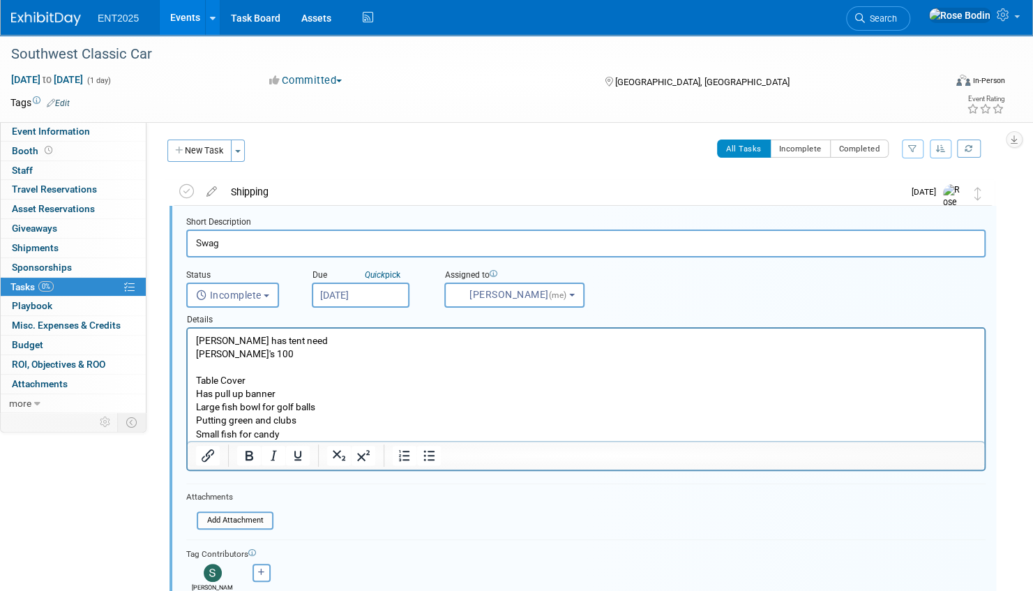
scroll to position [2, 0]
click at [255, 355] on p "Jonah has tent need Kooski's 100 Table Cover Has pull up banner Large fish bowl…" at bounding box center [586, 386] width 780 height 107
click at [338, 394] on p "Jonah has tent need Kooski's 100 - Ordered Amazon for 9/10 to Jonah Table Cover…" at bounding box center [586, 386] width 780 height 107
click at [298, 432] on p "Jonah has tent need Kooski's 100 - Ordered Amazon for 9/10 to Jonah Table Cover…" at bounding box center [586, 386] width 780 height 107
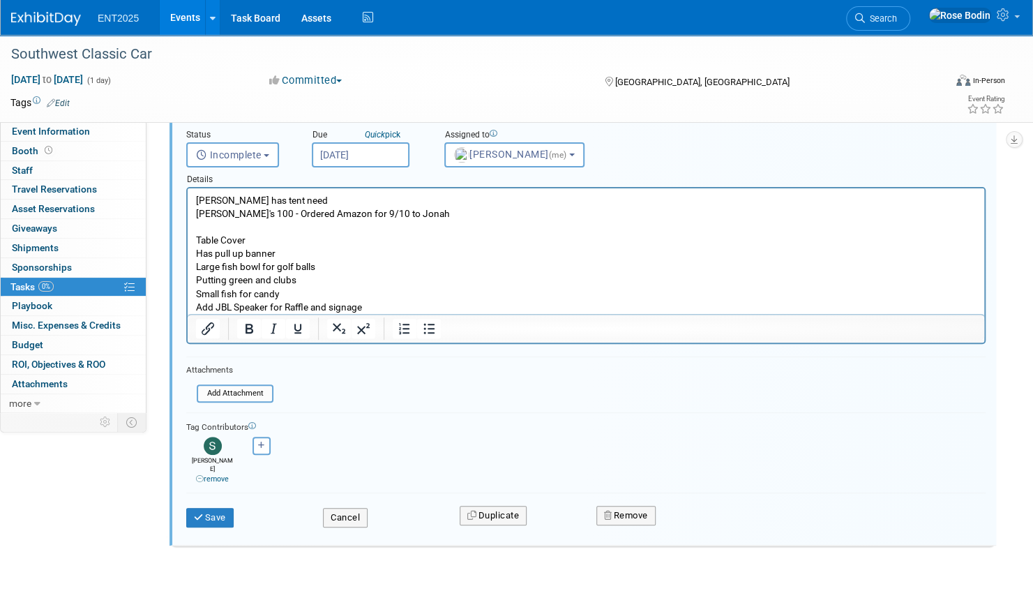
scroll to position [72, 0]
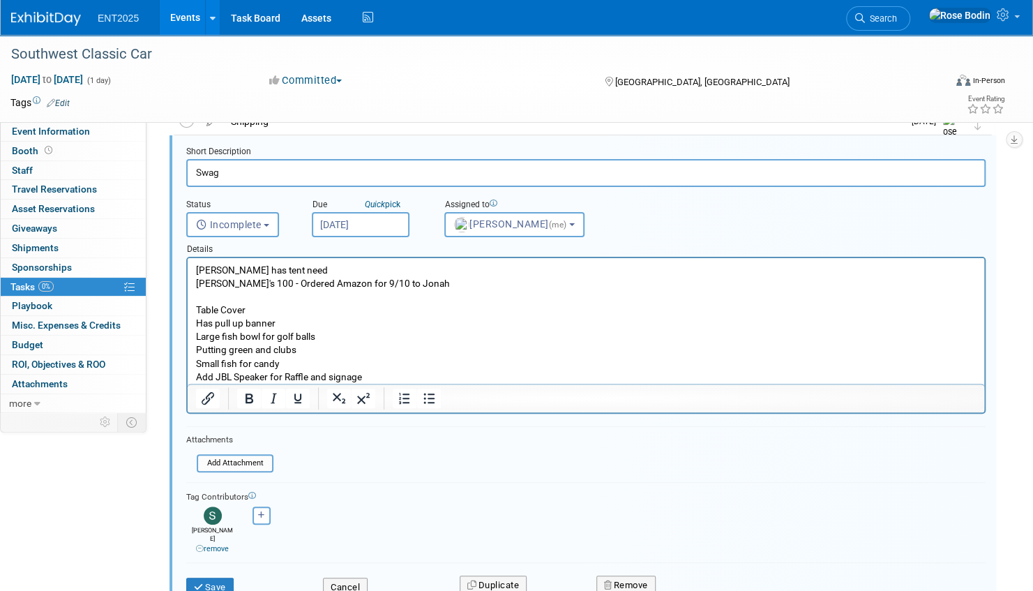
click at [306, 272] on p "Jonah has tent need Kooski's 100 - Ordered Amazon for 9/10 to Jonah Table Cover…" at bounding box center [586, 317] width 780 height 107
click at [309, 294] on p "Jonah has tent need Kooski's 100 - Ordered Amazon for 9/10 to Jonah Table Cover…" at bounding box center [586, 317] width 780 height 107
click at [263, 307] on p "Jonah has tent need Kooski's 100 - Ordered Amazon for 9/10 to Jonah Table Cover…" at bounding box center [586, 317] width 780 height 107
drag, startPoint x: 296, startPoint y: 324, endPoint x: 192, endPoint y: 321, distance: 103.9
click at [192, 321] on html "Jonah has tent need Kooski's 100 - Ordered Amazon for 9/10 to Jonah Table Cover…" at bounding box center [586, 321] width 796 height 126
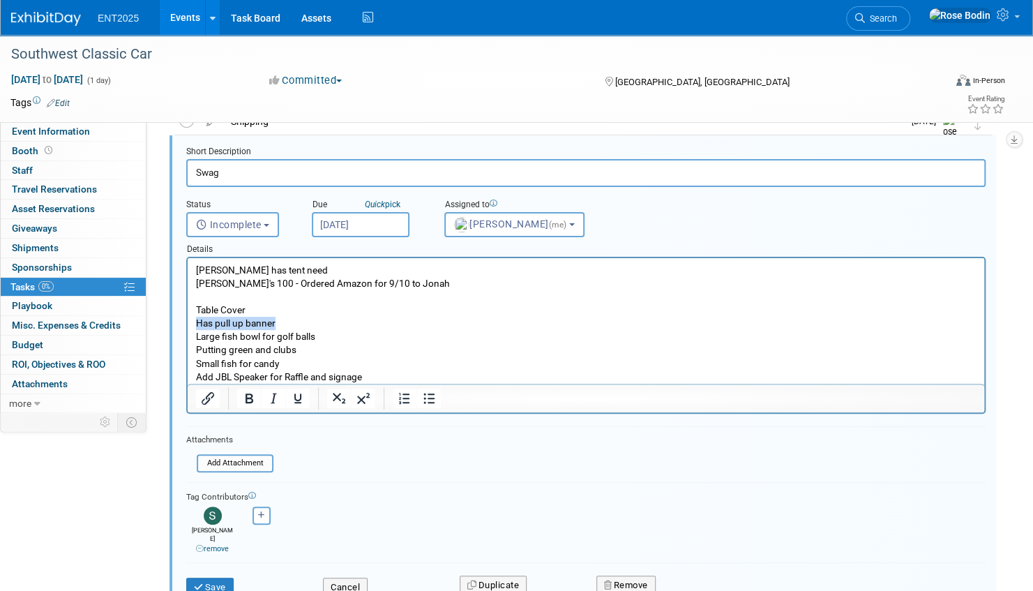
copy p "Has pull up banner"
click at [308, 273] on p "Jonah has tent need Kooski's 100 - Ordered Amazon for 9/10 to Jonah Table Cover…" at bounding box center [586, 317] width 780 height 107
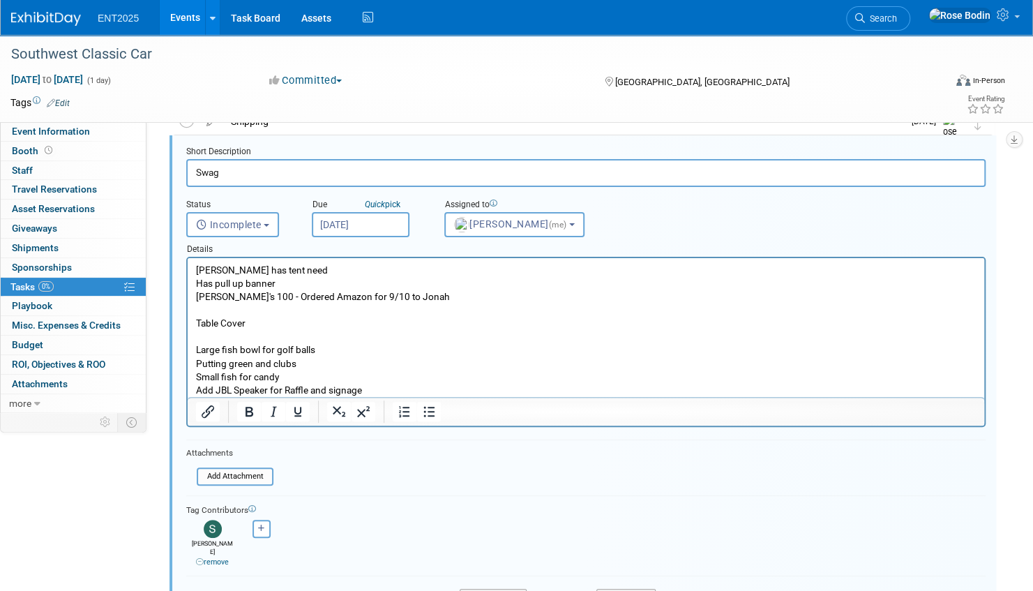
click at [280, 334] on p "Has pull up banner Kooski's 100 - Ordered Amazon for 9/10 to Jonah Table Cover …" at bounding box center [586, 330] width 780 height 107
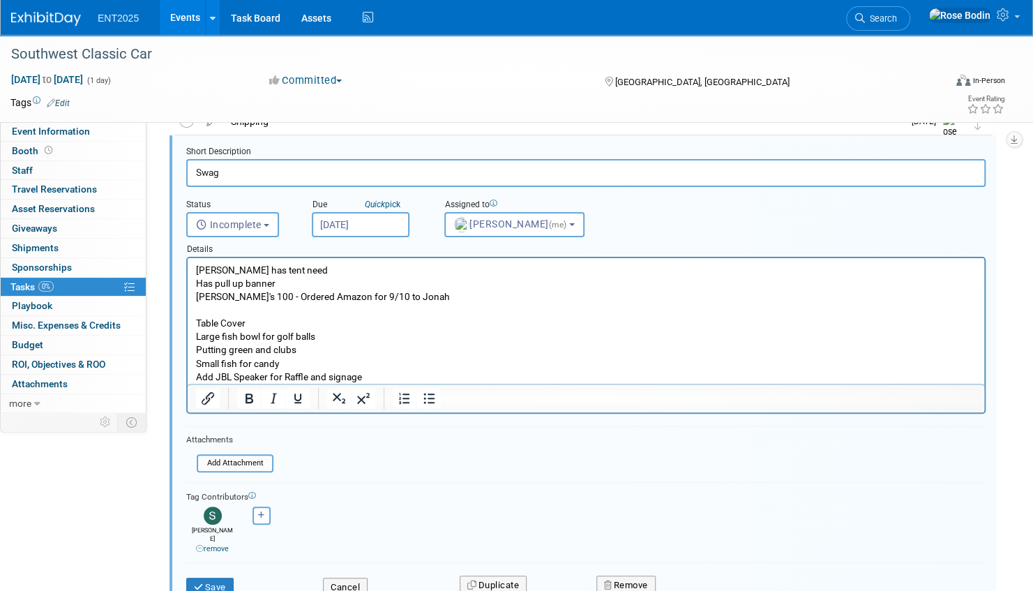
drag, startPoint x: 324, startPoint y: 332, endPoint x: 337, endPoint y: 333, distance: 13.3
click at [326, 332] on p "Has pull up banner Kooski's 100 - Ordered Amazon for 9/10 to Jonah Table Cover …" at bounding box center [586, 323] width 780 height 93
click at [300, 350] on p "Has pull up banner Kooski's 100 - Ordered Amazon for 9/10 to Jonah Table Cover …" at bounding box center [586, 323] width 780 height 93
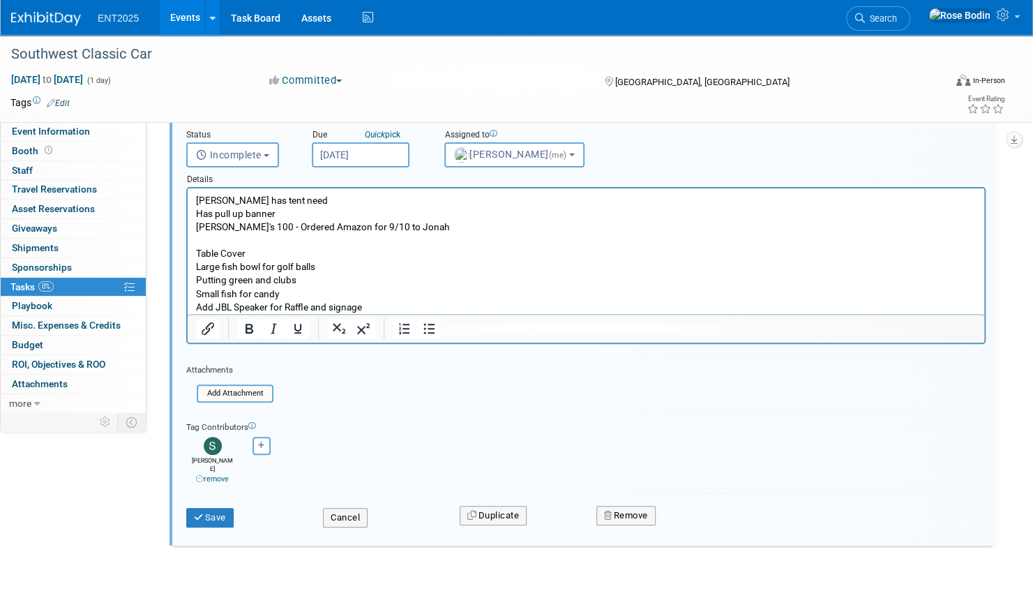
click at [298, 294] on p "Has pull up banner Kooski's 100 - Ordered Amazon for 9/10 to Jonah Table Cover …" at bounding box center [586, 253] width 780 height 93
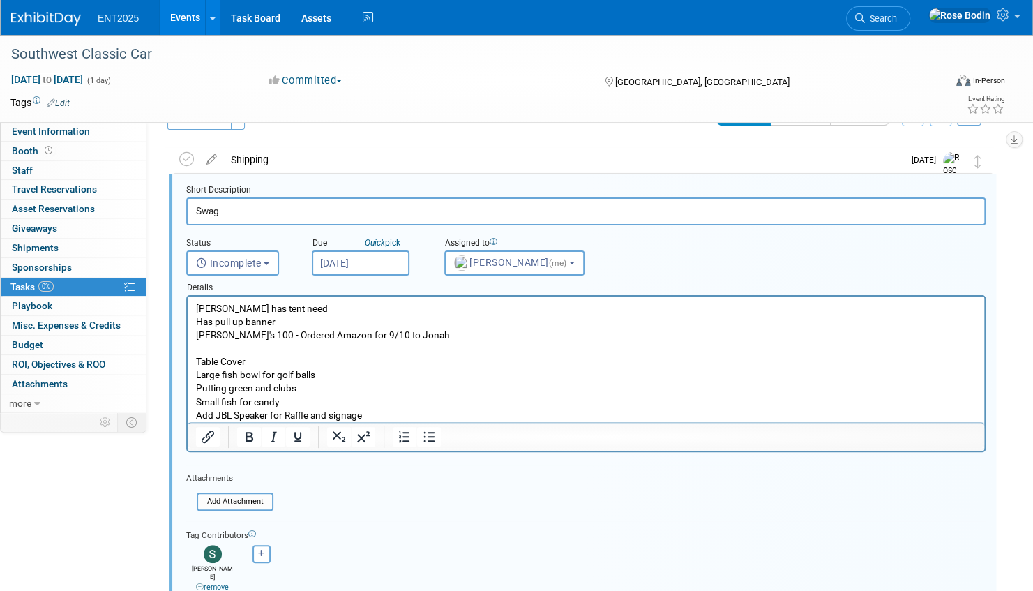
scroll to position [2, 0]
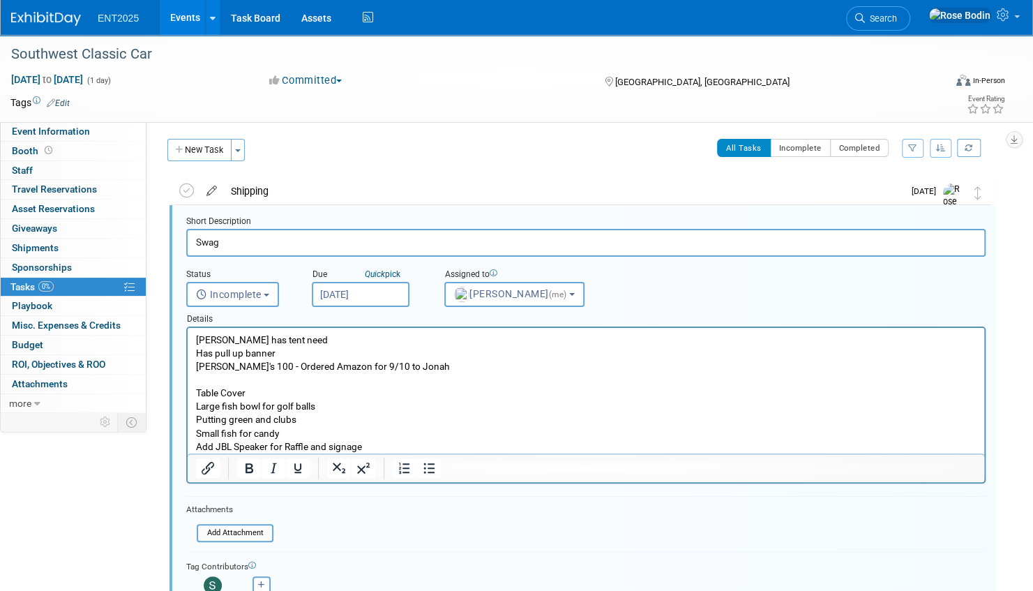
click at [212, 189] on icon at bounding box center [211, 187] width 24 height 17
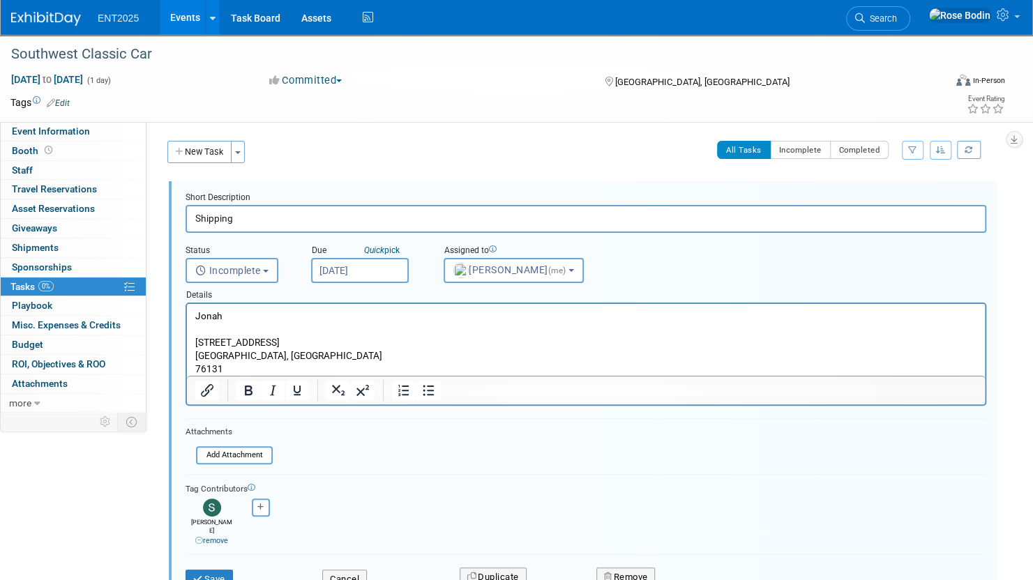
scroll to position [0, 0]
click at [208, 570] on button "Save" at bounding box center [208, 580] width 47 height 20
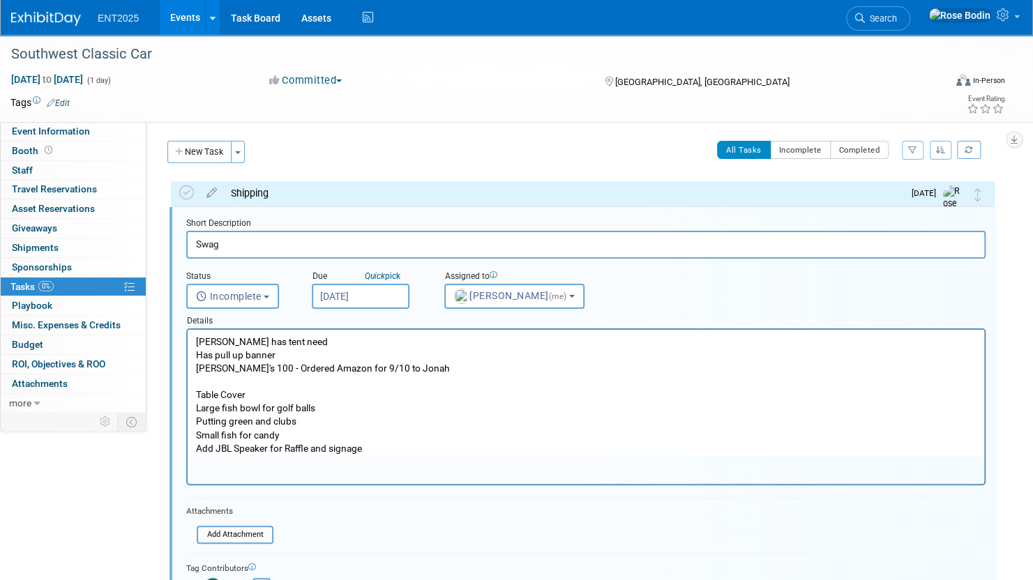
click at [407, 411] on p "Has pull up banner Kooski's 100 - Ordered Amazon for 9/10 to Jonah Table Cover …" at bounding box center [586, 395] width 780 height 93
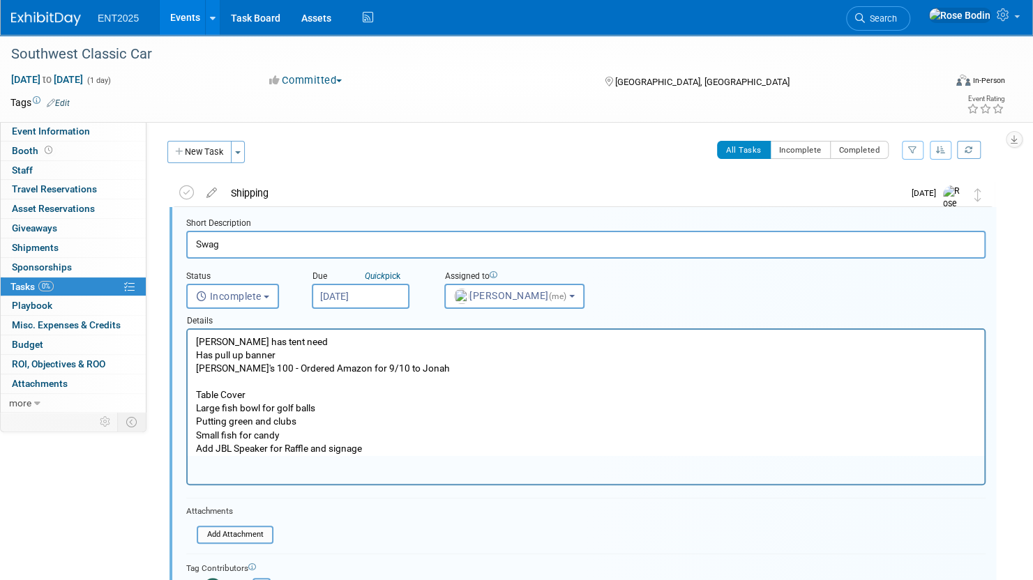
click at [392, 450] on p "Add JBL Speaker for Raffle and signage" at bounding box center [586, 448] width 780 height 13
drag, startPoint x: 288, startPoint y: 434, endPoint x: 196, endPoint y: 434, distance: 92.0
click at [196, 434] on p "Has pull up banner Kooski's 100 - Ordered Amazon for 9/10 to Jonah Table Cover …" at bounding box center [586, 395] width 780 height 93
click at [496, 400] on p "Has pull up banner Kooski's 100 - Ordered Amazon for 9/10 to Jonah Table Cover …" at bounding box center [586, 395] width 780 height 93
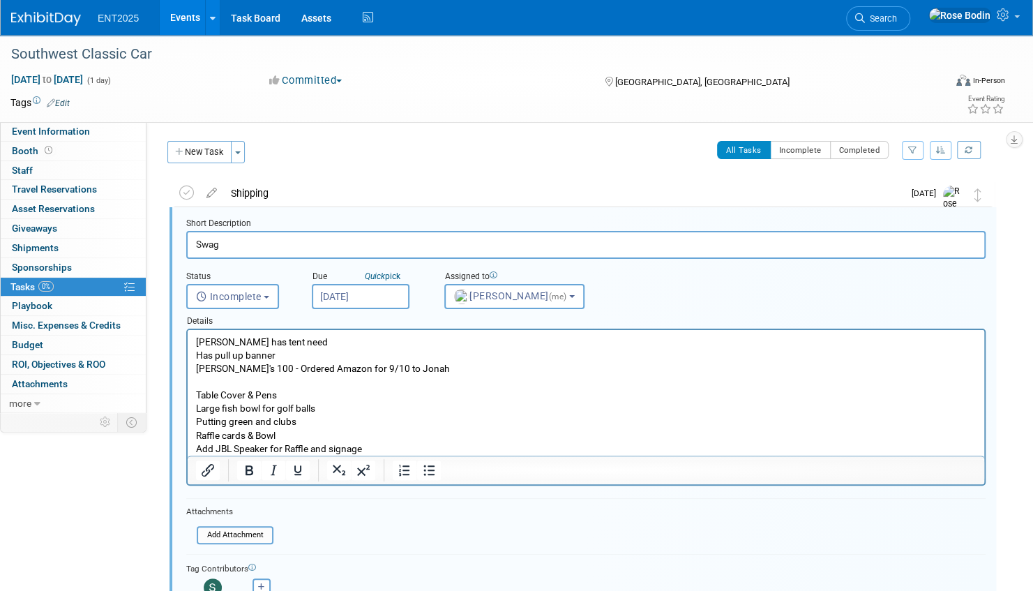
click at [248, 240] on input "Swag" at bounding box center [585, 244] width 799 height 27
type input "Swag & Supplies"
click at [370, 410] on p "Has pull up banner Kooski's 100 - Ordered Amazon for 9/10 to Jonah Table Cover …" at bounding box center [586, 395] width 780 height 93
click at [298, 396] on p "Has pull up banner Kooski's 100 - Ordered Amazon for 9/10 to Jonah Table Cover …" at bounding box center [586, 395] width 780 height 93
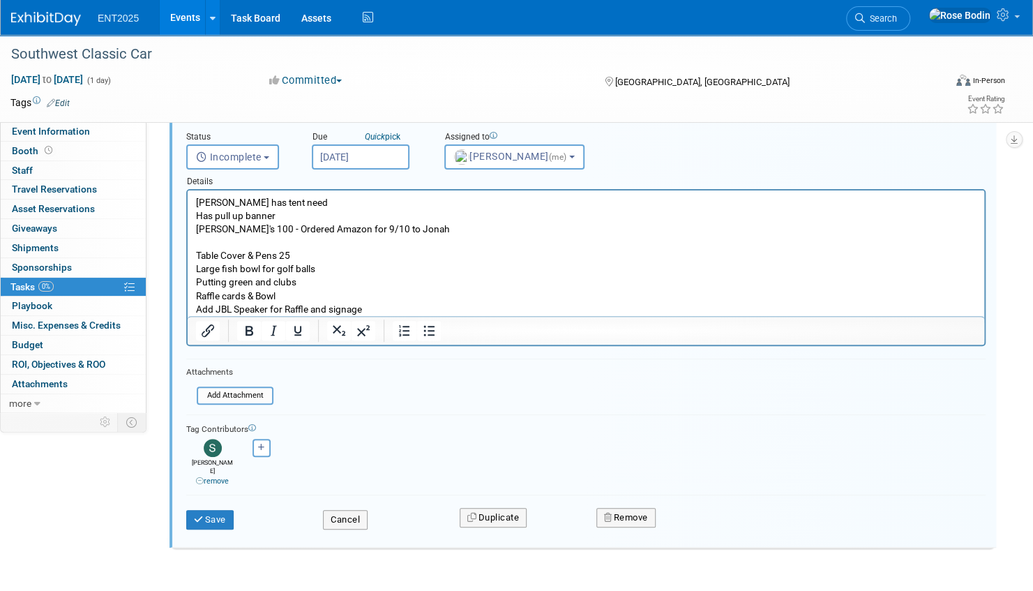
scroll to position [172, 0]
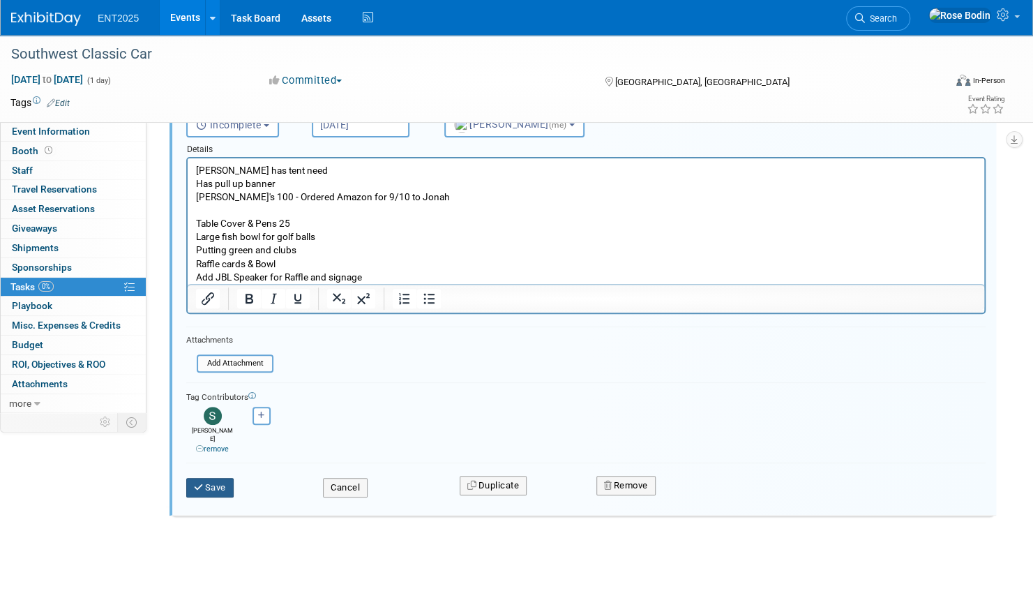
click at [226, 478] on button "Save" at bounding box center [209, 488] width 47 height 20
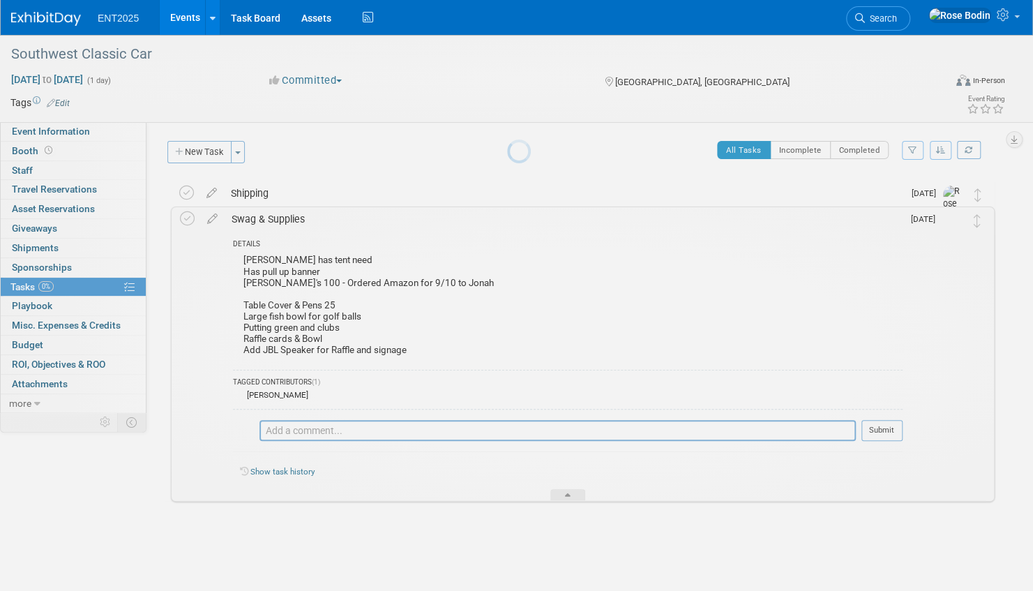
scroll to position [0, 0]
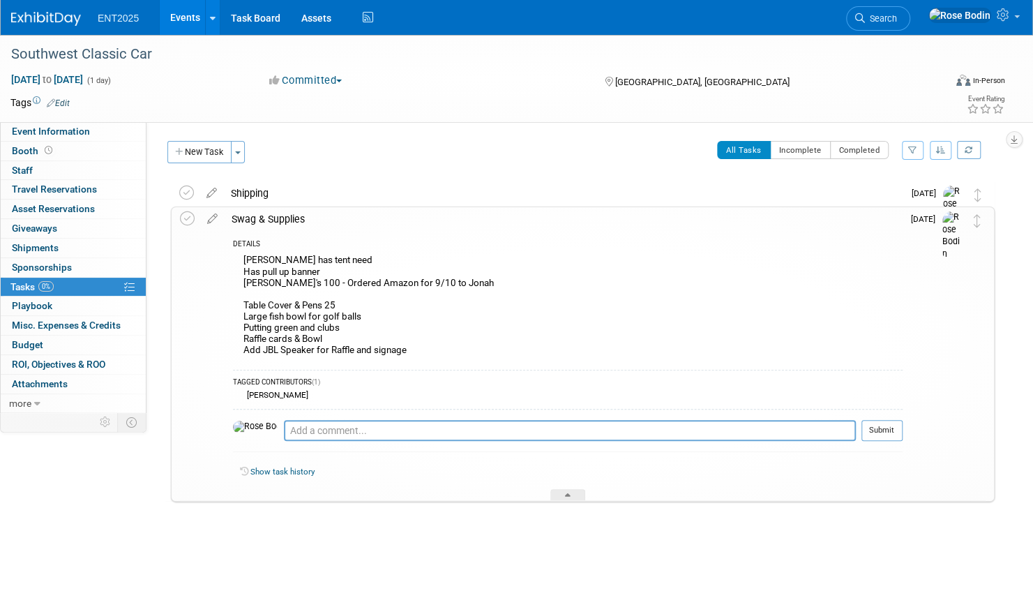
click at [494, 195] on div "Shipping" at bounding box center [563, 193] width 679 height 24
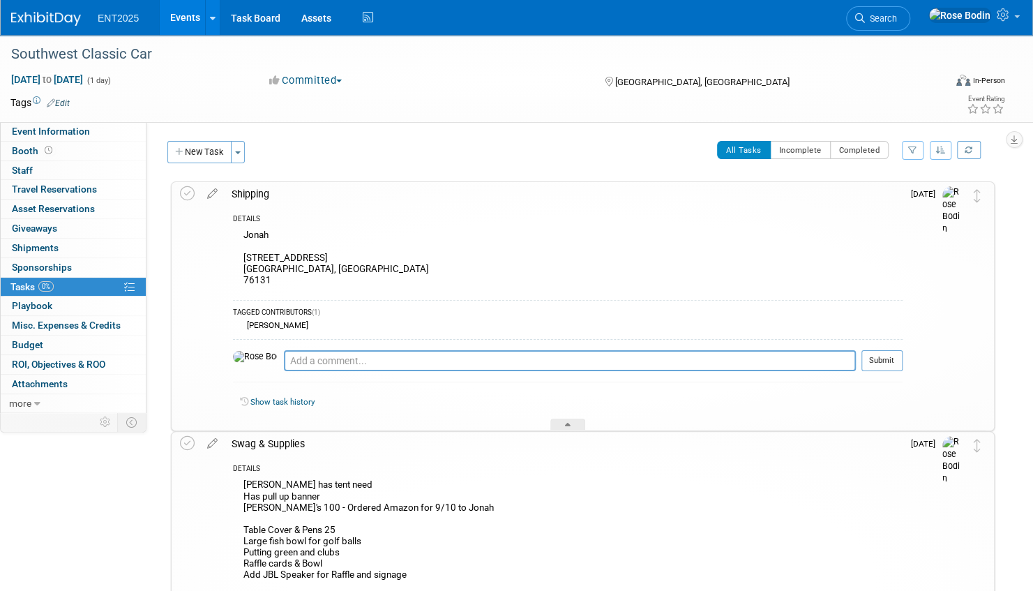
click at [294, 230] on div "Jonah 9813 Wexley Way Fort Worth, TX 76131" at bounding box center [567, 259] width 669 height 66
click at [213, 192] on icon at bounding box center [212, 190] width 24 height 17
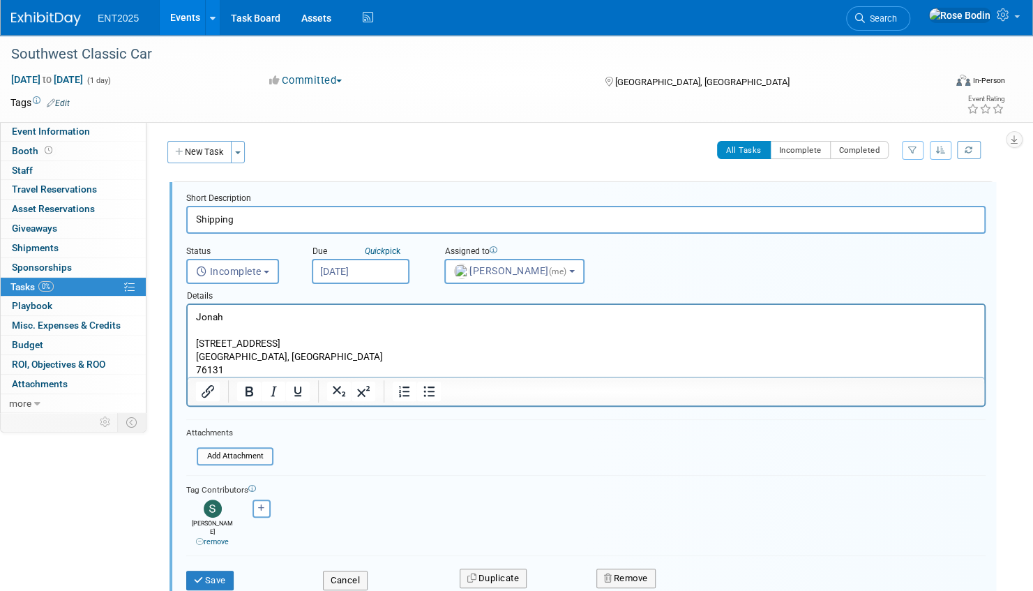
click at [232, 315] on p "Jonah 9813 Wexley Way Fort Worth, TX 76131" at bounding box center [586, 343] width 780 height 66
click at [238, 331] on p "Jonah Kuehne 9813 Wexley Way Fort Worth, TX 76131" at bounding box center [586, 343] width 780 height 66
drag, startPoint x: 333, startPoint y: 335, endPoint x: 492, endPoint y: 688, distance: 386.7
click at [333, 335] on p "Jonah Kuehne Opentext 9813 Wexley Way Fort Worth, TX 76131" at bounding box center [586, 343] width 780 height 66
click at [223, 570] on button "Save" at bounding box center [209, 580] width 47 height 20
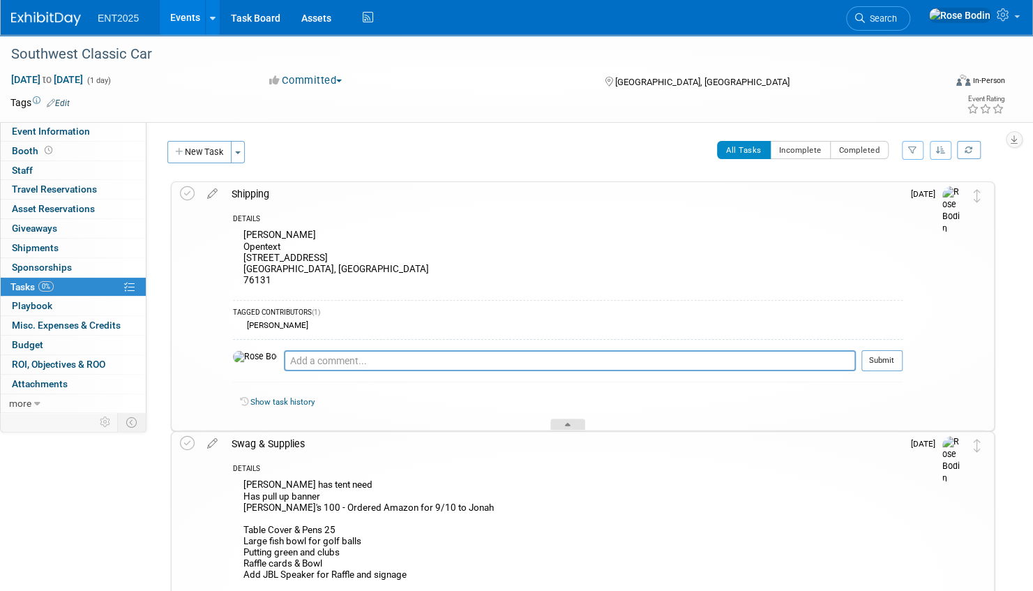
click at [566, 423] on icon at bounding box center [568, 427] width 6 height 8
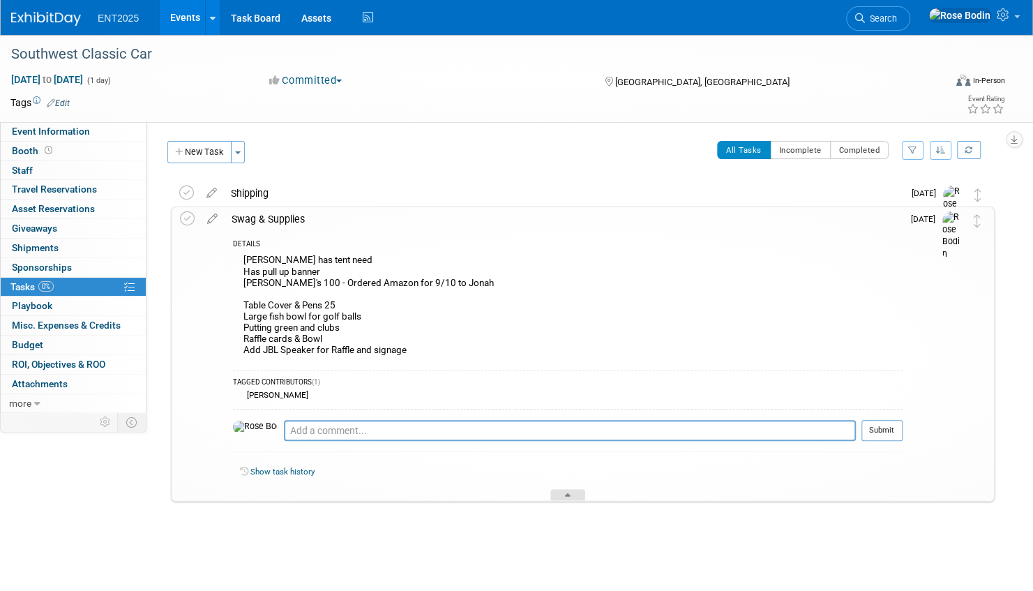
click at [572, 492] on div at bounding box center [567, 495] width 35 height 12
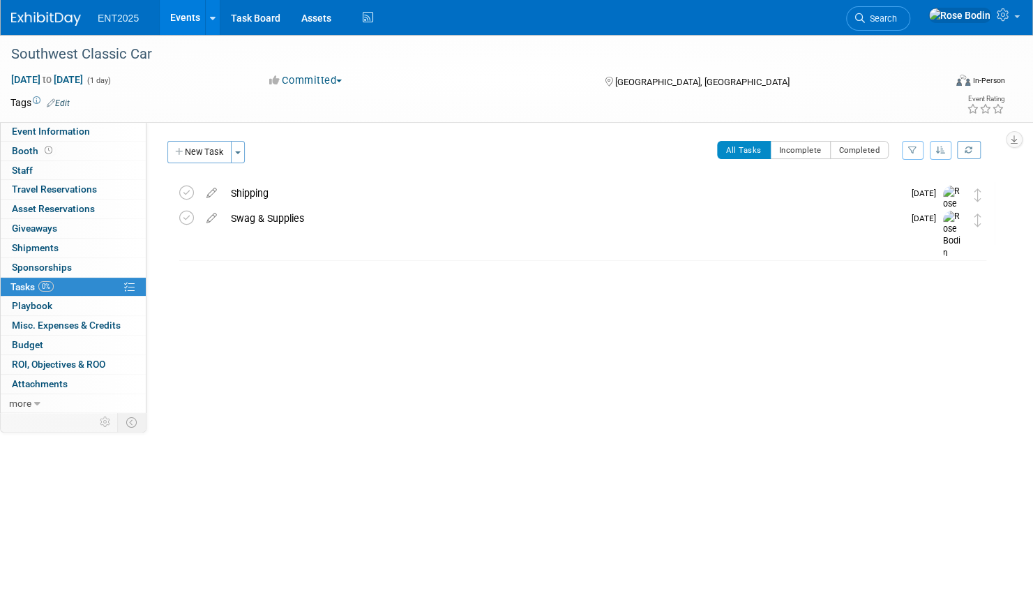
click at [191, 20] on link "Events" at bounding box center [185, 17] width 51 height 35
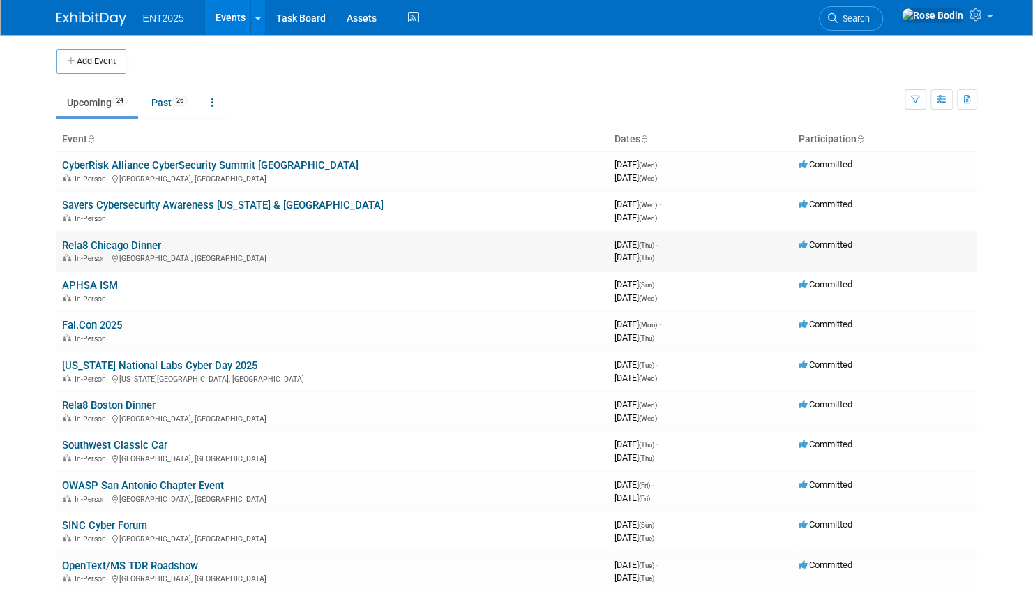
click at [113, 245] on link "Rela8 Chicago Dinner" at bounding box center [111, 245] width 99 height 13
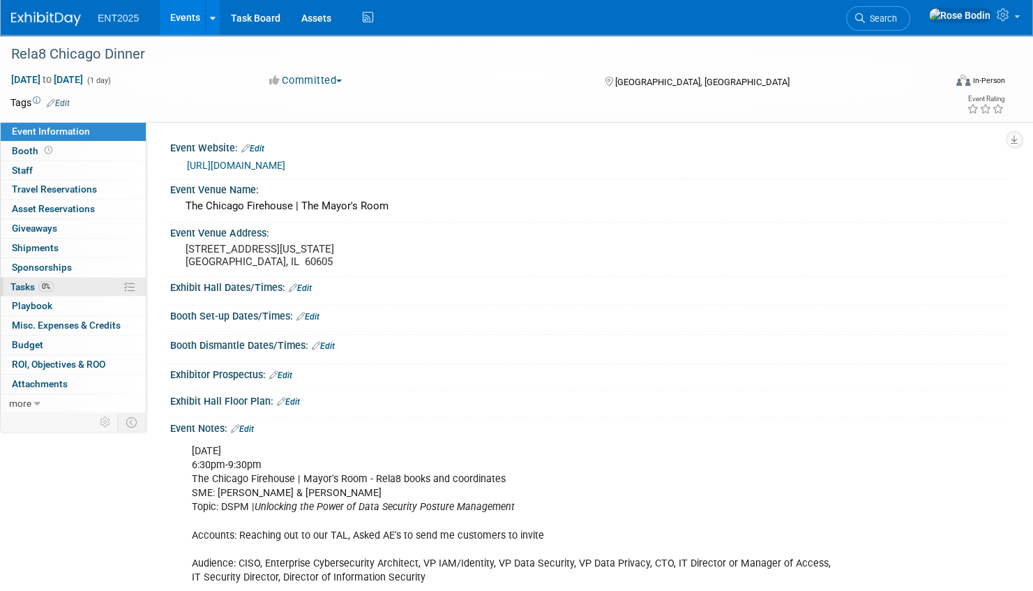
click at [91, 285] on link "0% Tasks 0%" at bounding box center [73, 287] width 145 height 19
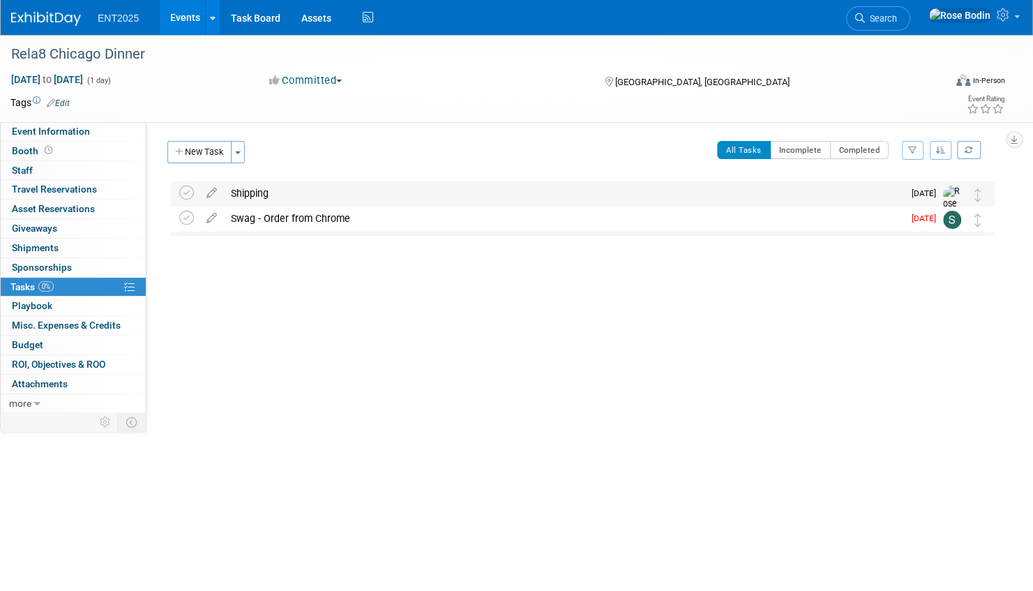
click at [301, 197] on div "Shipping" at bounding box center [563, 193] width 679 height 24
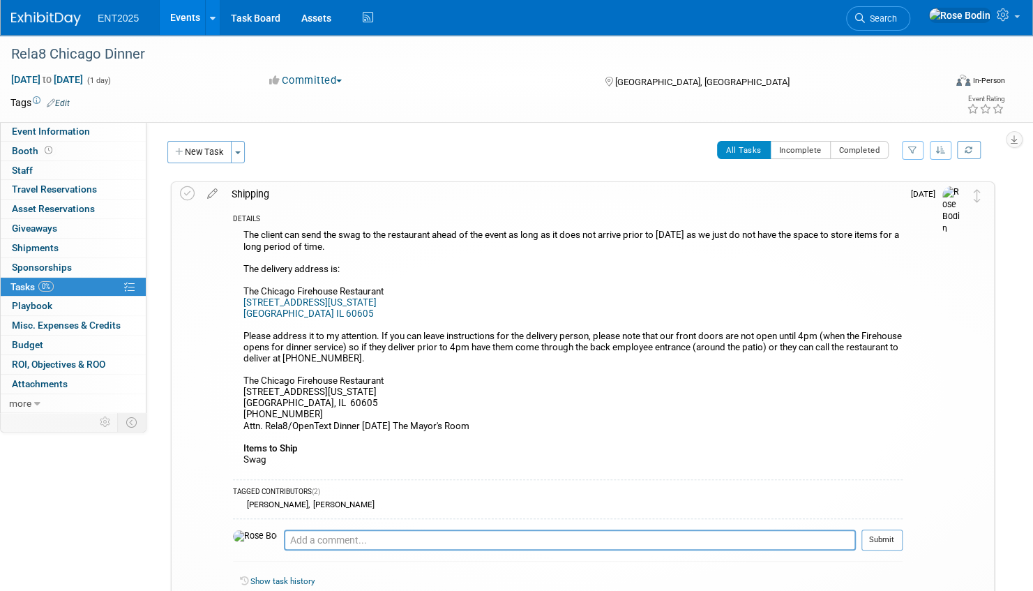
click at [665, 328] on div "The client can send the swag to the restaurant ahead of the event as long as it…" at bounding box center [567, 348] width 669 height 245
drag, startPoint x: 662, startPoint y: 335, endPoint x: 832, endPoint y: 340, distance: 170.2
click at [832, 340] on div "The client can send the swag to the restaurant ahead of the event as long as it…" at bounding box center [567, 348] width 669 height 245
drag, startPoint x: 832, startPoint y: 340, endPoint x: 872, endPoint y: 385, distance: 60.7
click at [872, 385] on div "The client can send the swag to the restaurant ahead of the event as long as it…" at bounding box center [567, 348] width 669 height 245
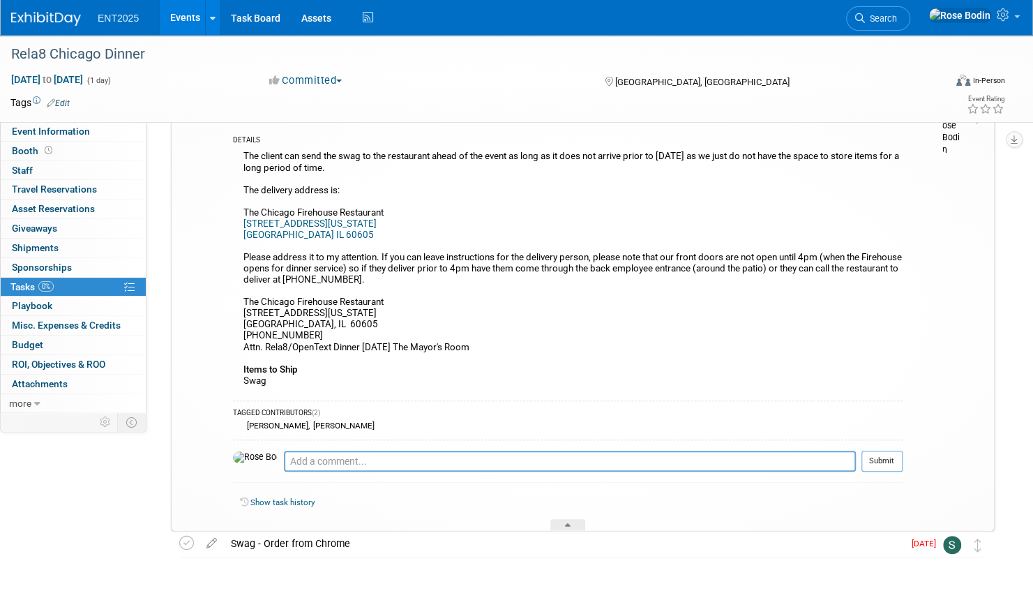
scroll to position [129, 0]
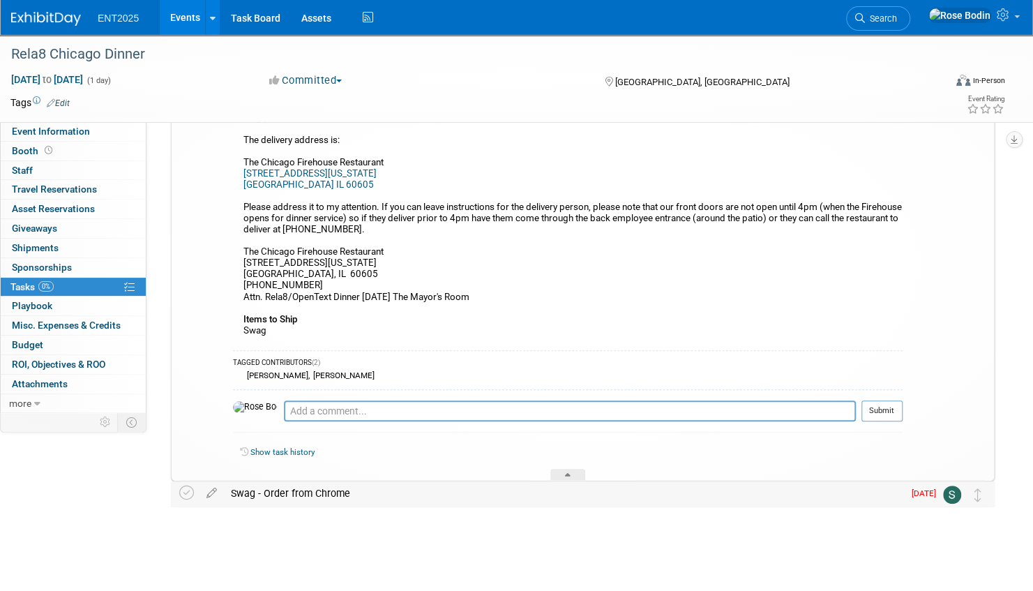
click at [379, 496] on div "Swag - Order from Chrome" at bounding box center [563, 493] width 679 height 24
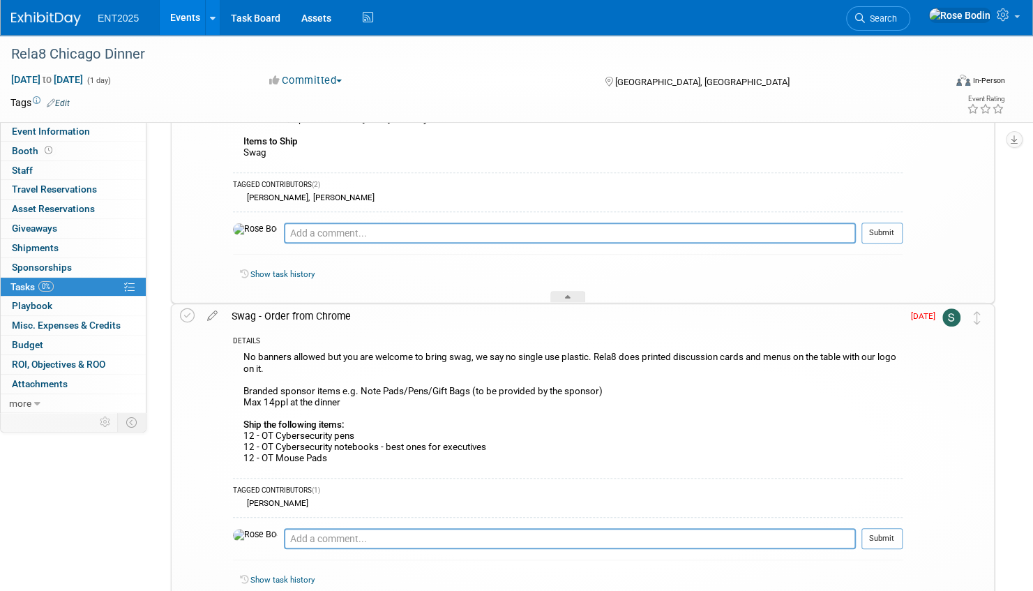
scroll to position [338, 0]
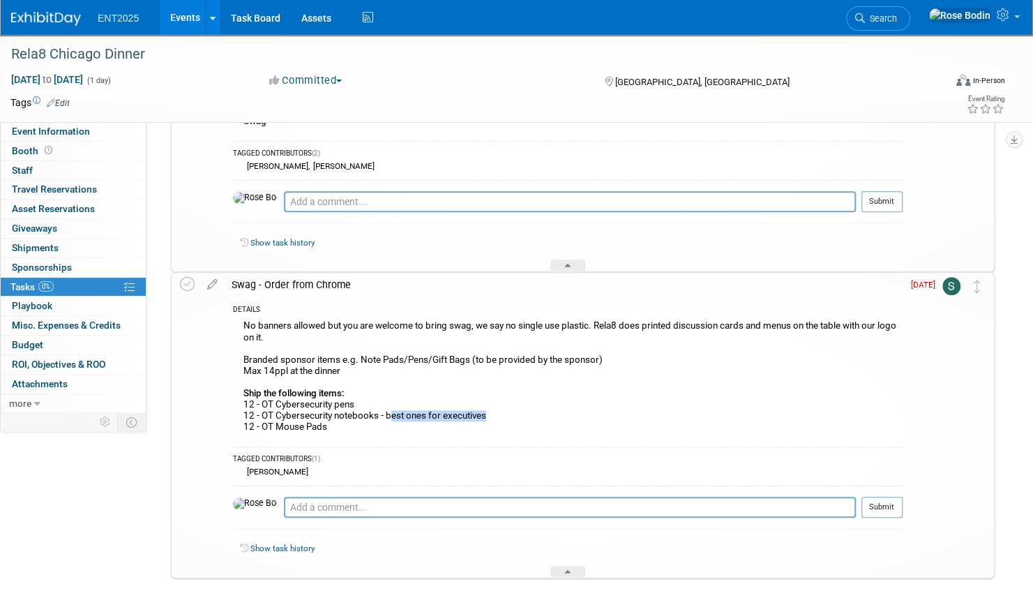
drag, startPoint x: 390, startPoint y: 416, endPoint x: 485, endPoint y: 416, distance: 95.5
click at [485, 416] on div "No banners allowed but you are welcome to bring swag, we say no single use plas…" at bounding box center [567, 378] width 669 height 123
drag, startPoint x: 485, startPoint y: 416, endPoint x: 449, endPoint y: 429, distance: 38.4
click at [449, 429] on div "No banners allowed but you are welcome to bring swag, we say no single use plas…" at bounding box center [567, 378] width 669 height 123
click at [449, 428] on div "No banners allowed but you are welcome to bring swag, we say no single use plas…" at bounding box center [567, 378] width 669 height 123
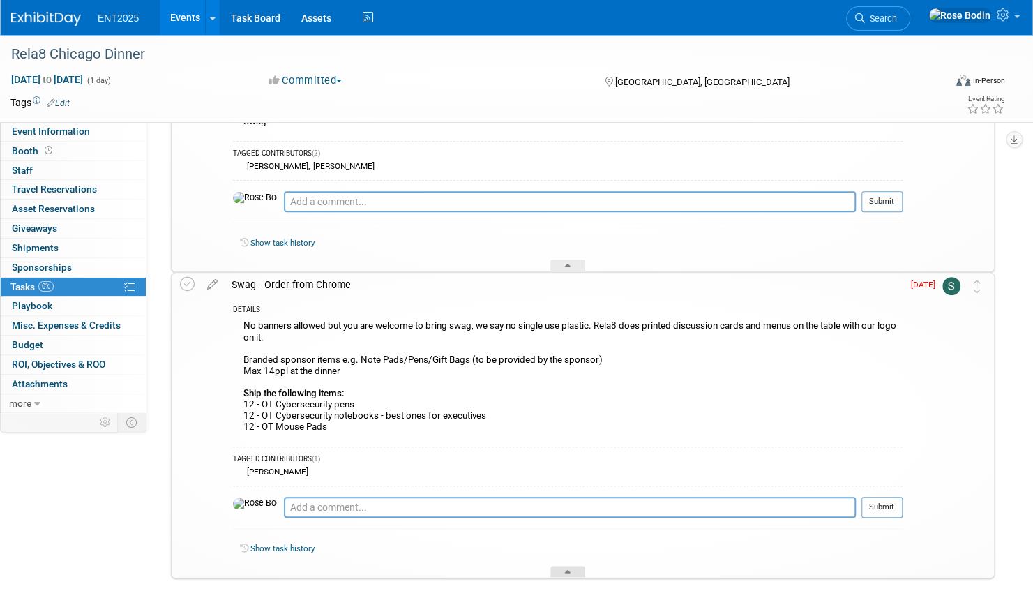
click at [566, 567] on div at bounding box center [567, 572] width 35 height 12
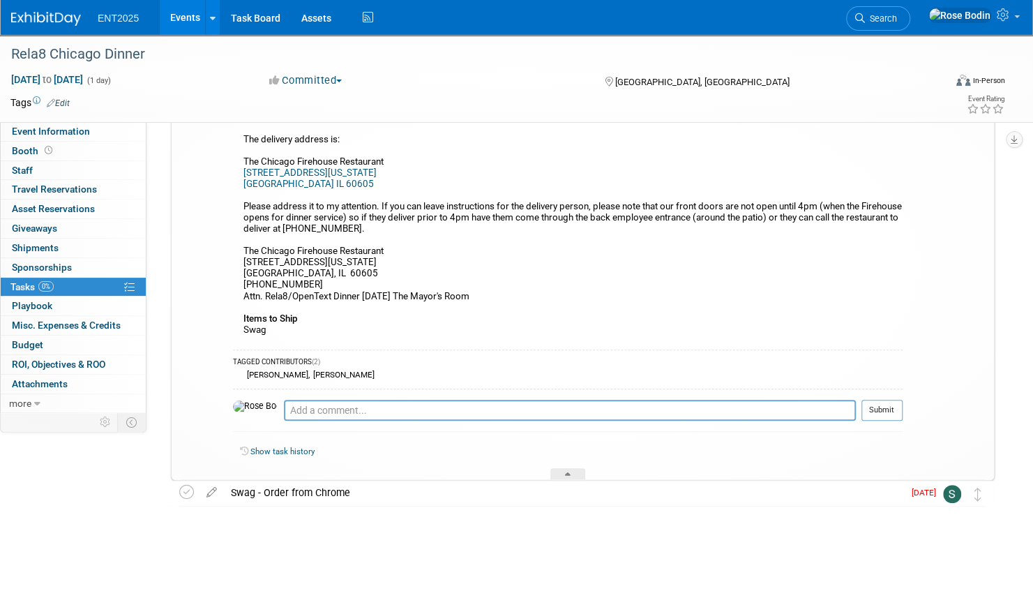
scroll to position [129, 0]
click at [570, 474] on icon at bounding box center [568, 477] width 6 height 8
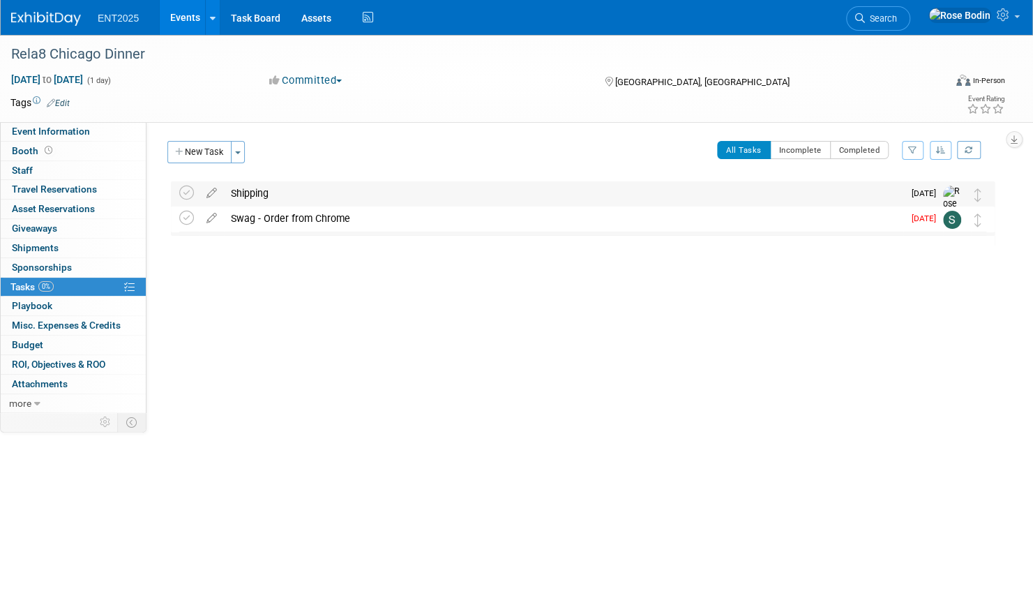
scroll to position [0, 0]
click at [189, 17] on link "Events" at bounding box center [185, 17] width 51 height 35
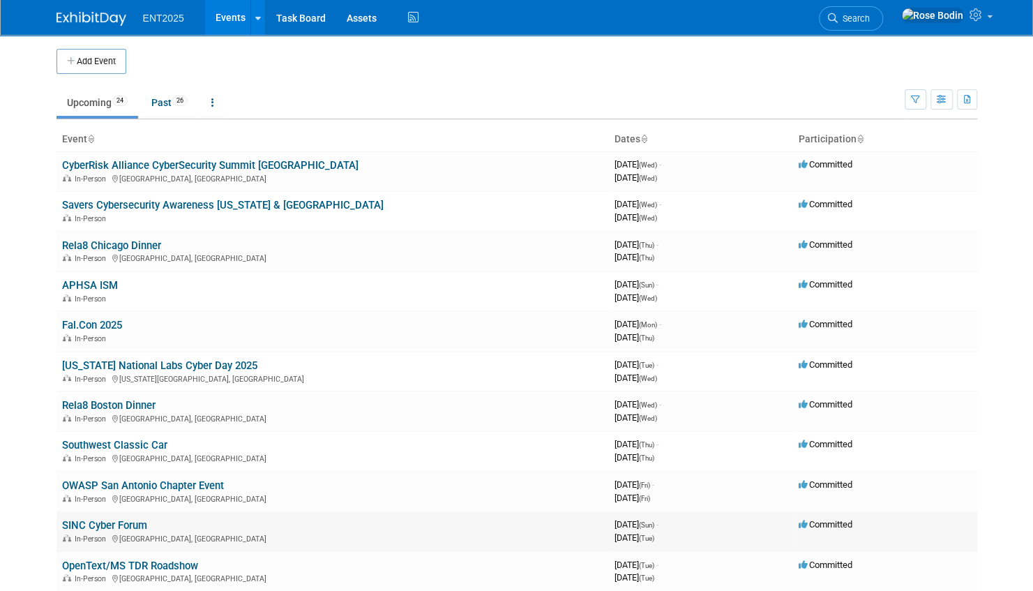
click at [126, 524] on link "SINC Cyber Forum" at bounding box center [104, 525] width 85 height 13
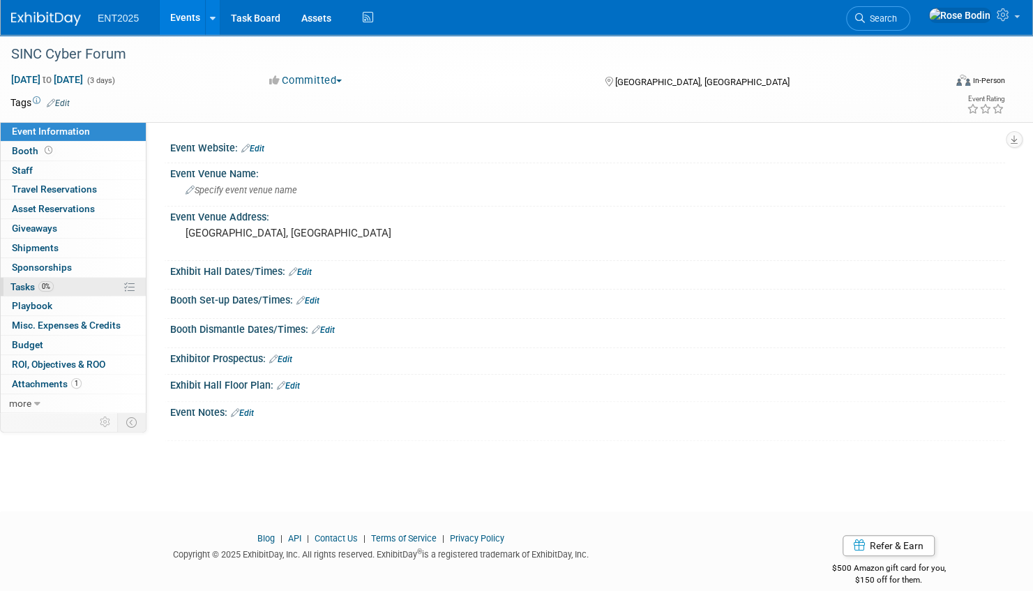
click at [96, 284] on link "0% Tasks 0%" at bounding box center [73, 287] width 145 height 19
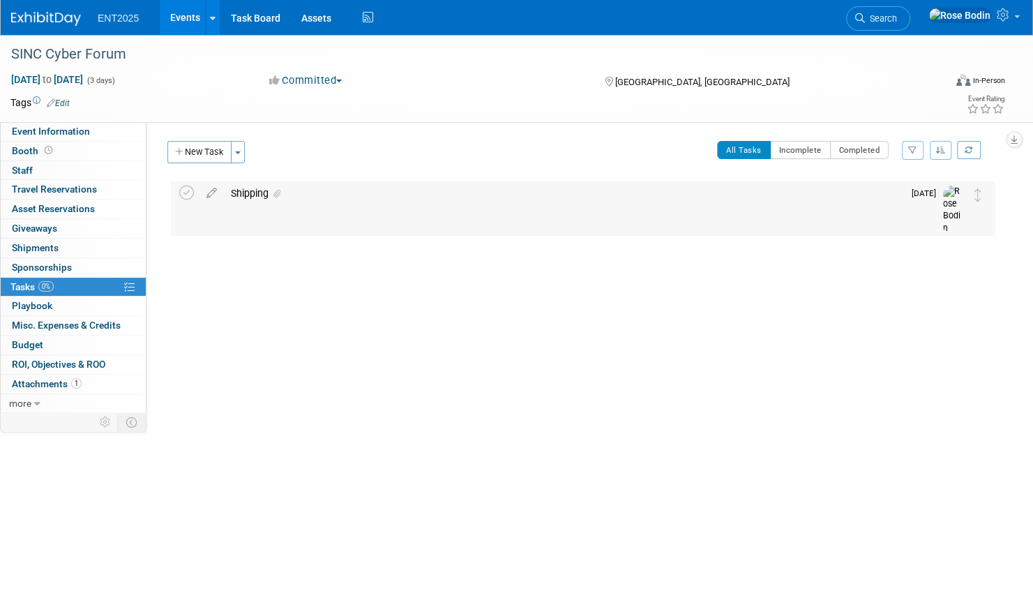
click at [335, 195] on div "Shipping" at bounding box center [563, 193] width 679 height 24
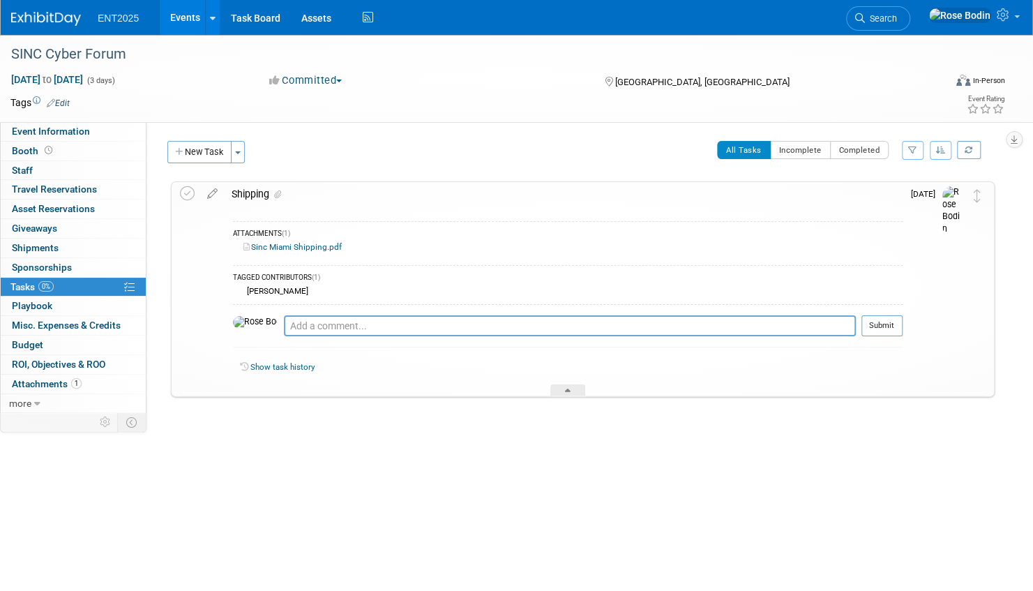
click at [335, 195] on div "Shipping" at bounding box center [564, 194] width 678 height 24
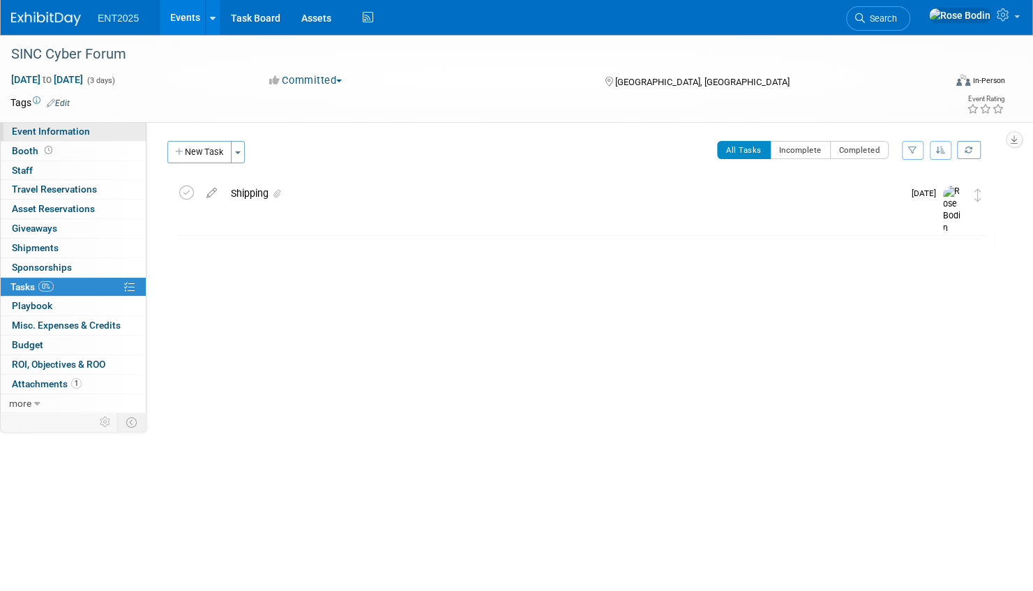
click at [112, 132] on link "Event Information" at bounding box center [73, 131] width 145 height 19
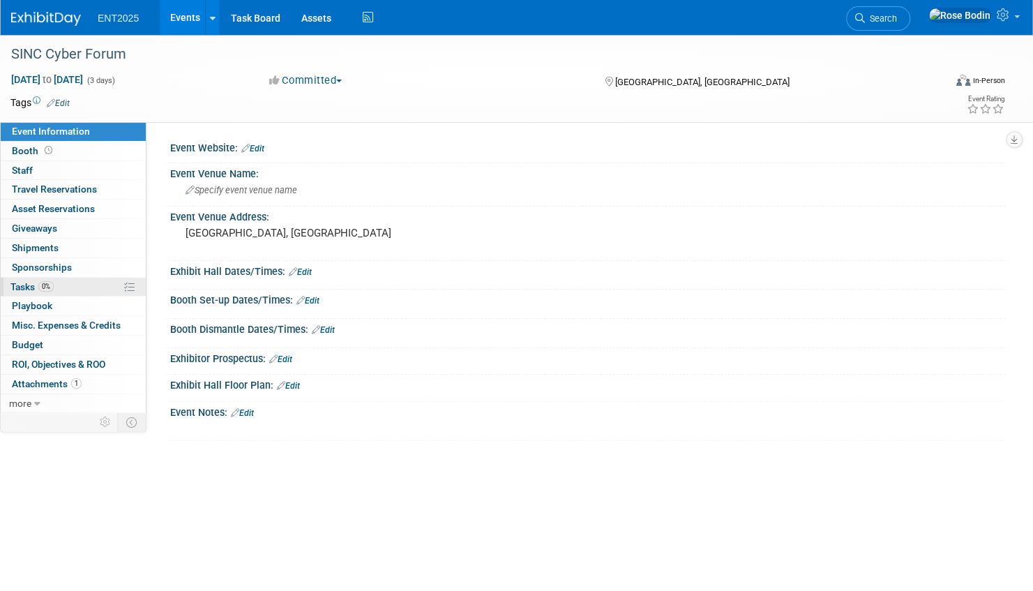
click at [110, 286] on link "0% Tasks 0%" at bounding box center [73, 287] width 145 height 19
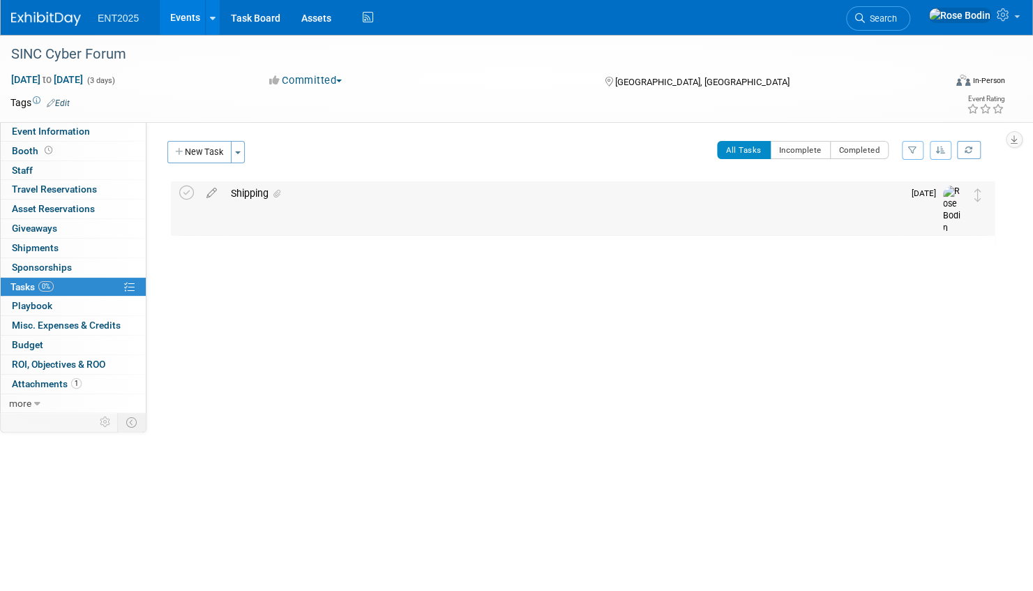
click at [312, 189] on div "Shipping" at bounding box center [563, 193] width 679 height 24
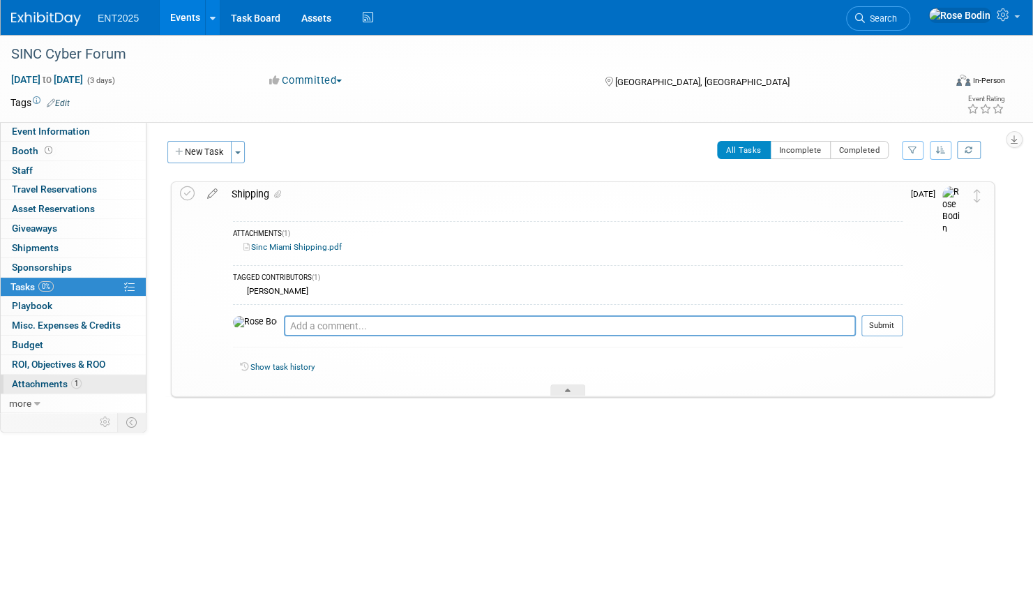
click at [99, 382] on link "1 Attachments 1" at bounding box center [73, 383] width 145 height 19
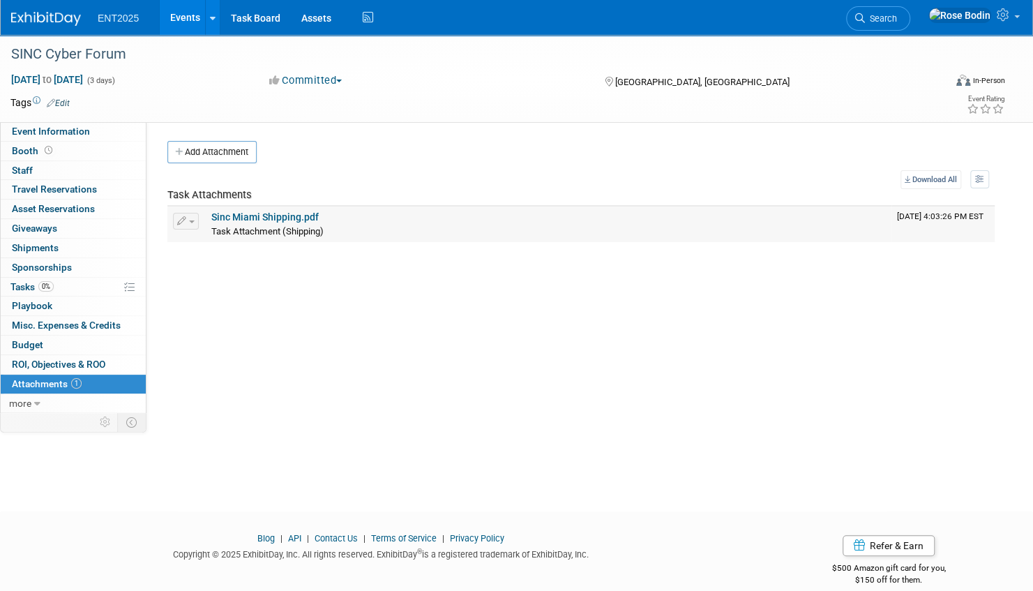
click at [272, 215] on link "Sinc Miami Shipping.pdf" at bounding box center [264, 216] width 107 height 11
click at [114, 130] on link "Event Information" at bounding box center [73, 131] width 145 height 19
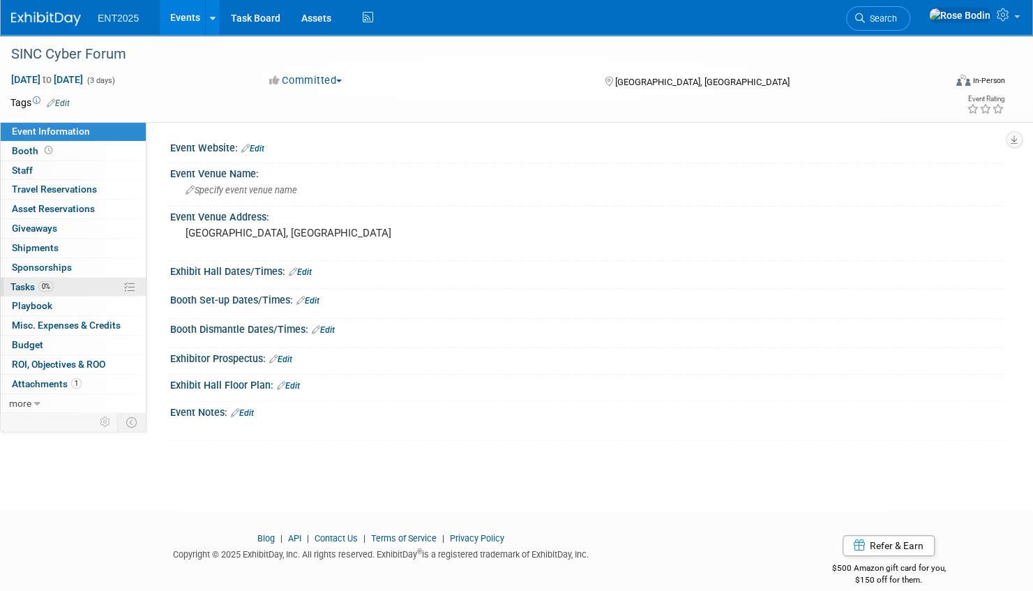
click at [93, 282] on link "0% Tasks 0%" at bounding box center [73, 287] width 145 height 19
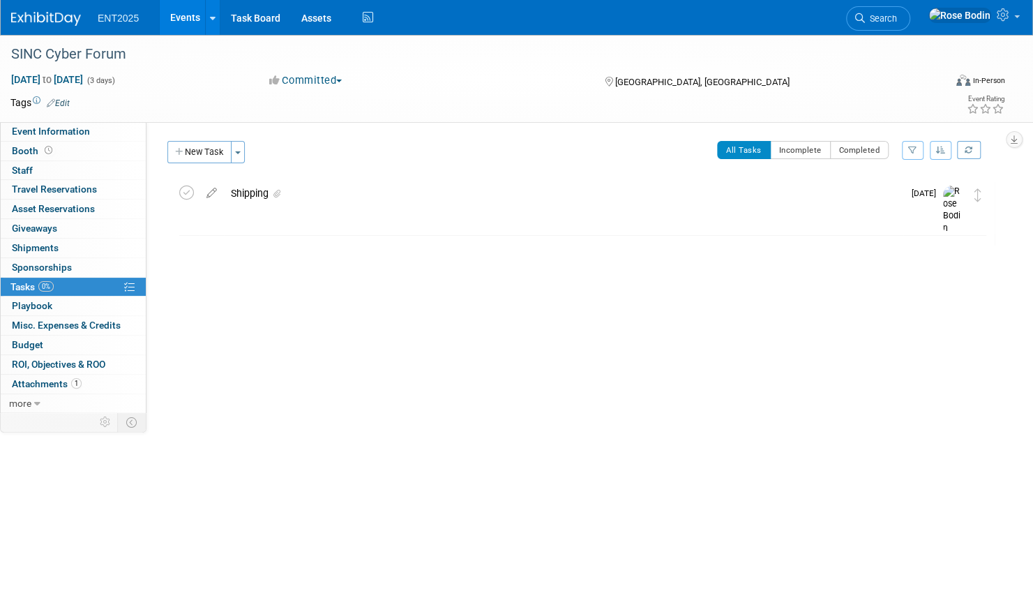
click at [432, 288] on div "SINC Cyber Forum Miami, FL Sep 21, 2025 to Sep 23, 2025 (Going) Shipping ATTACH…" at bounding box center [579, 242] width 831 height 122
click at [185, 19] on link "Events" at bounding box center [185, 17] width 51 height 35
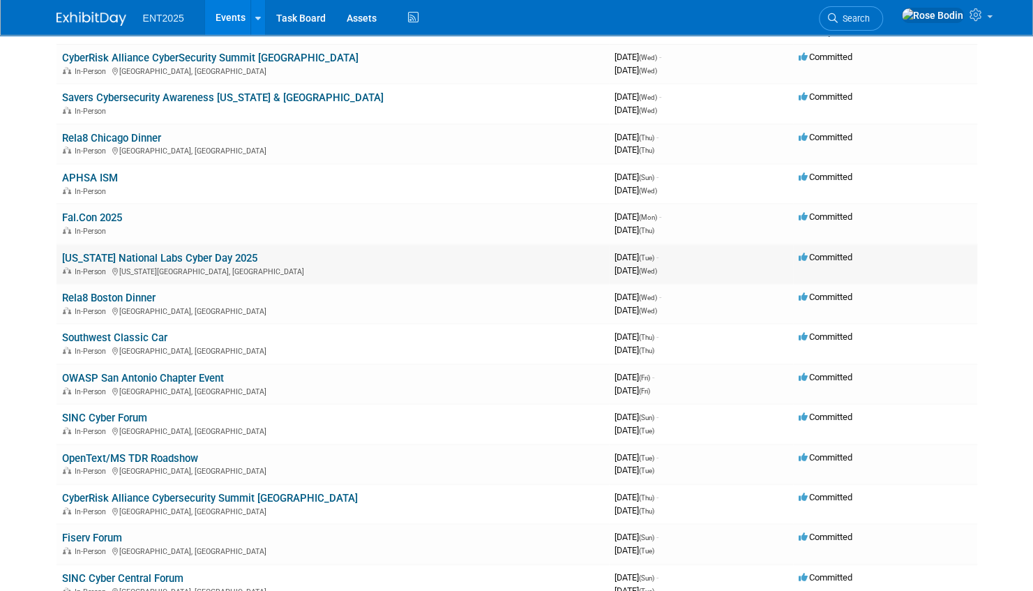
scroll to position [209, 0]
